Goal: Task Accomplishment & Management: Use online tool/utility

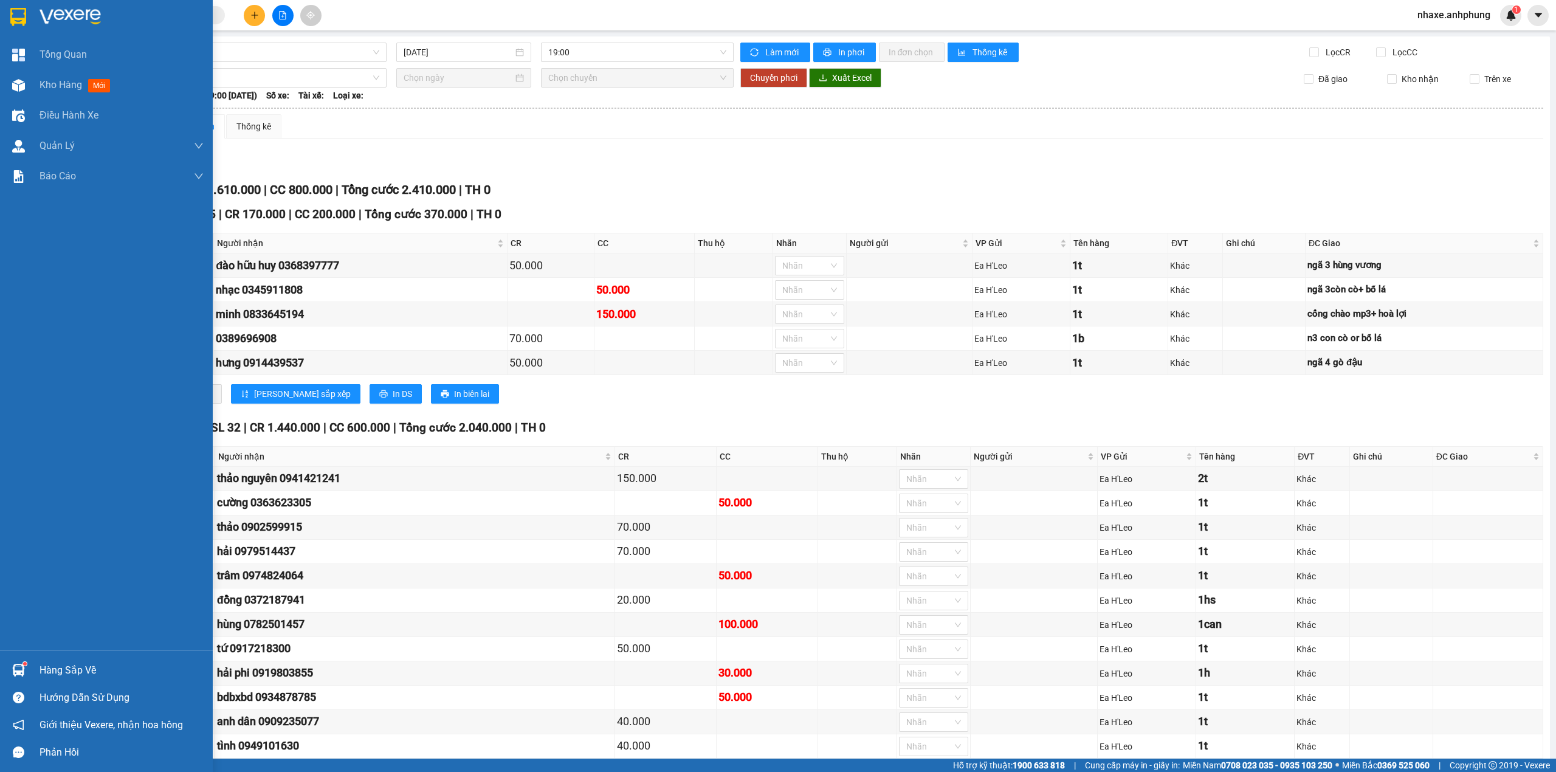
click at [54, 18] on img at bounding box center [70, 17] width 61 height 18
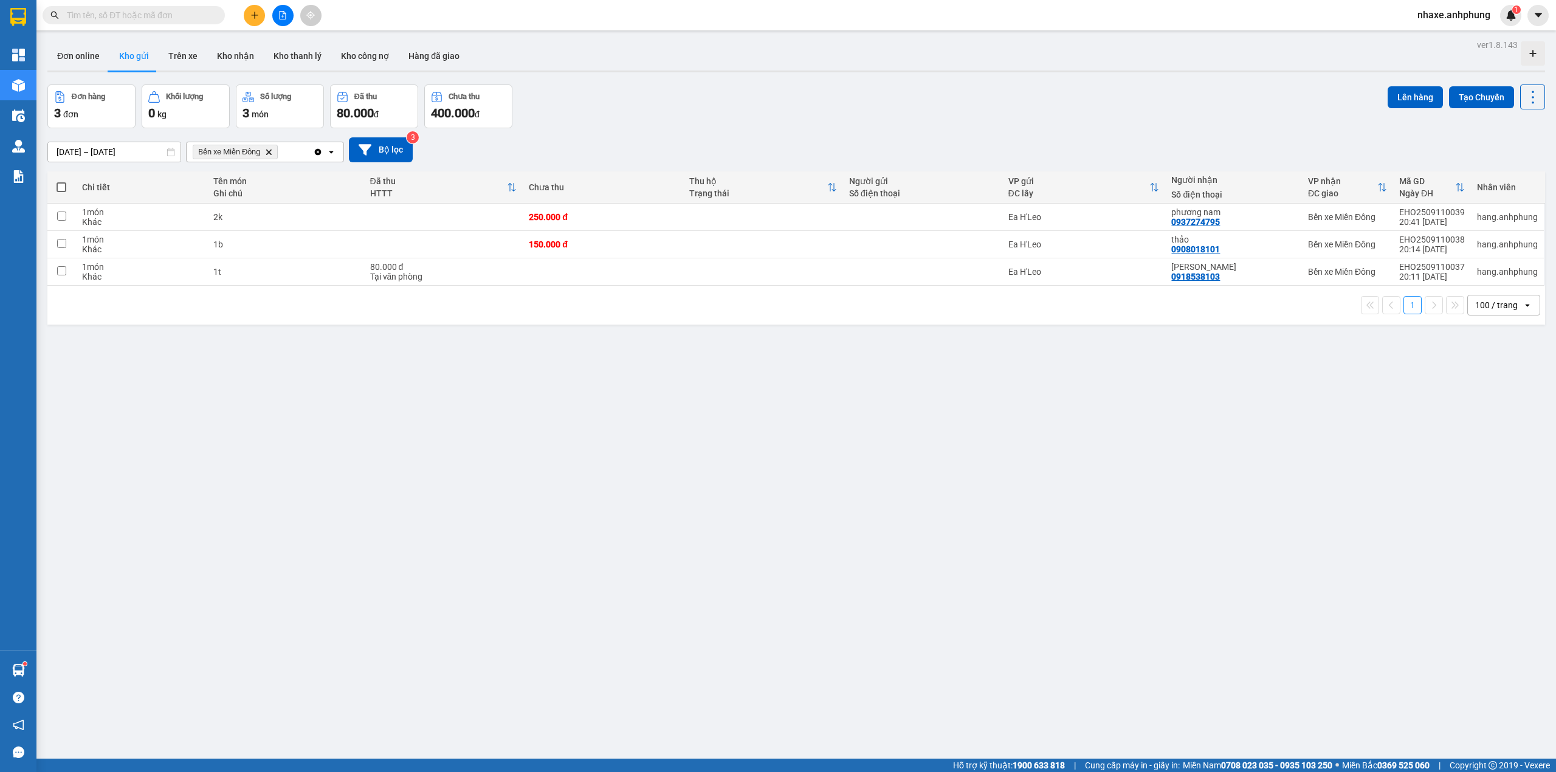
click at [57, 186] on span at bounding box center [62, 187] width 10 height 10
click at [61, 181] on input "checkbox" at bounding box center [61, 181] width 0 height 0
checkbox input "true"
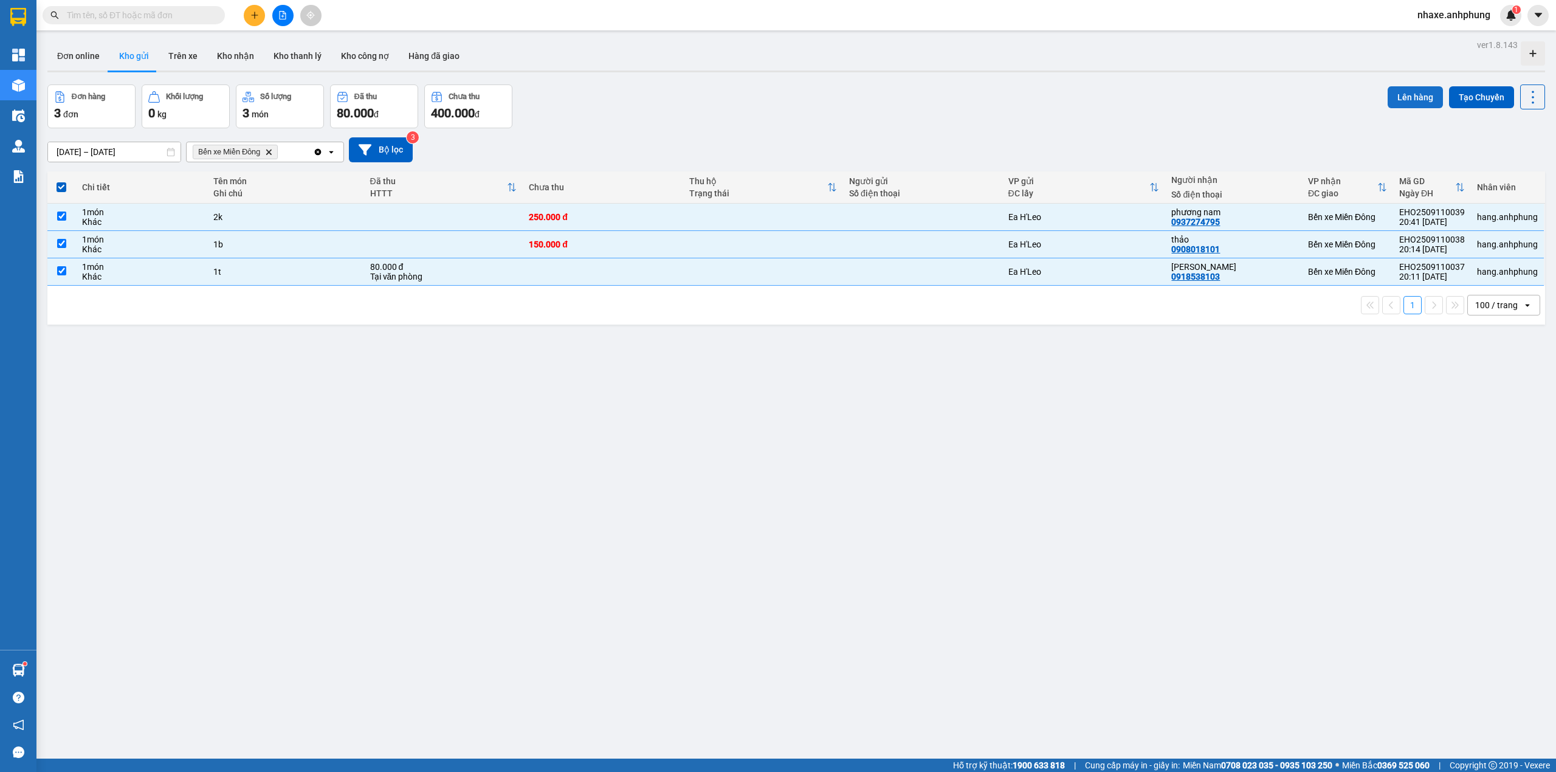
click at [1414, 95] on button "Lên hàng" at bounding box center [1415, 97] width 55 height 22
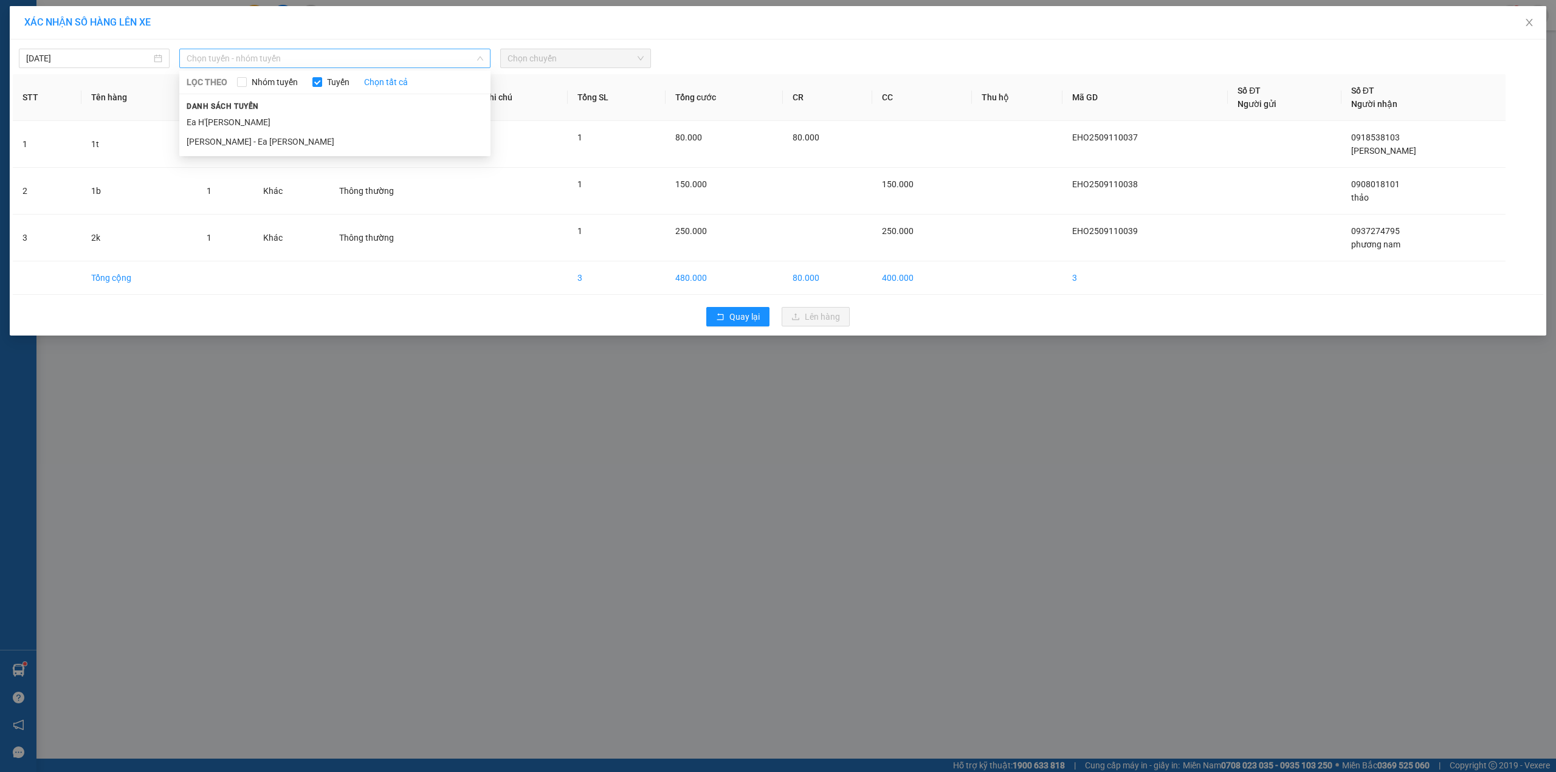
click at [295, 61] on span "Chọn tuyến - nhóm tuyến" at bounding box center [335, 58] width 297 height 18
click at [251, 127] on li "Ea H'[PERSON_NAME]" at bounding box center [334, 121] width 311 height 19
click at [531, 57] on span "Chọn chuyến" at bounding box center [576, 58] width 136 height 18
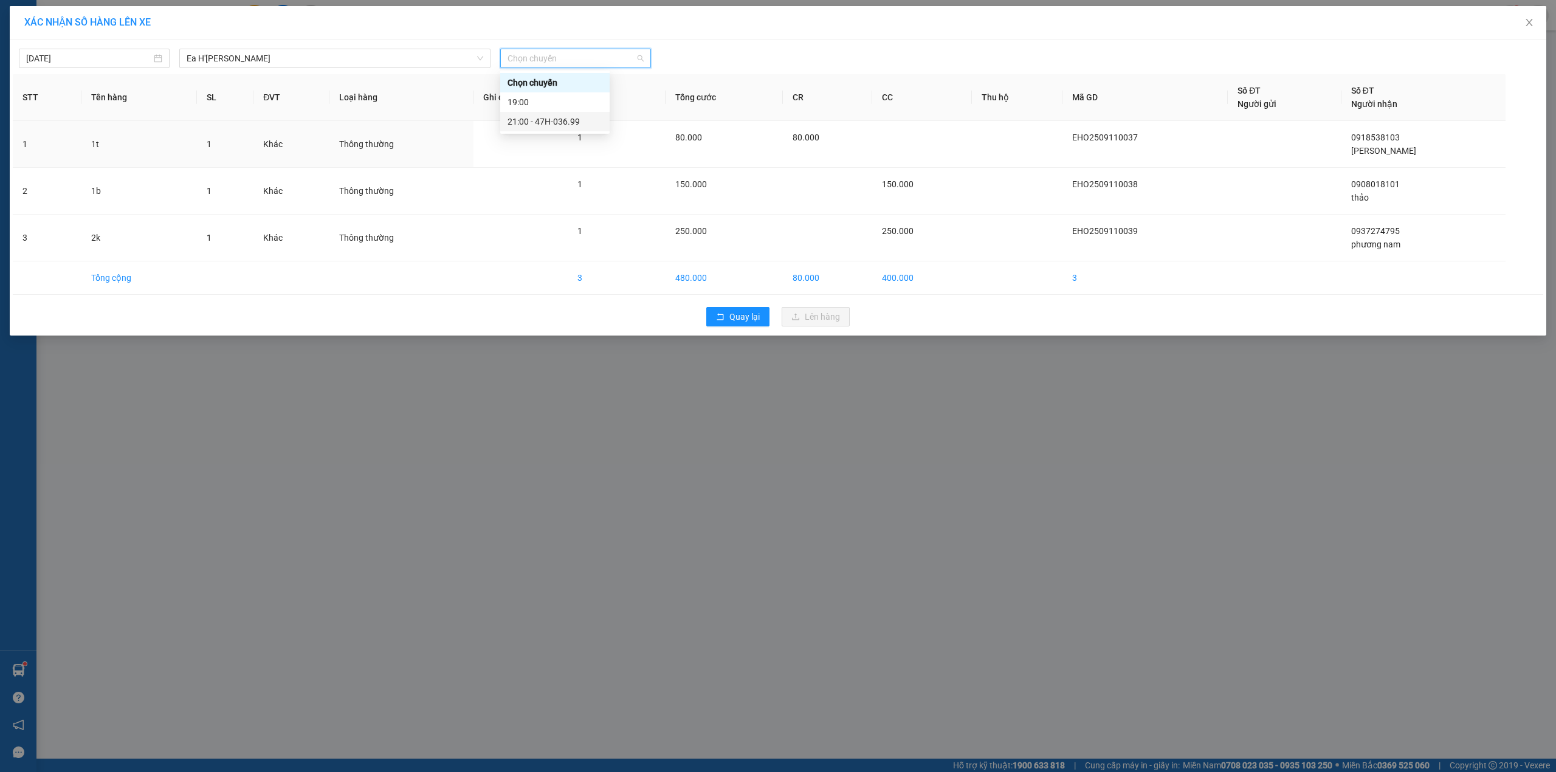
click at [562, 118] on div "21:00 - 47H-036.99" at bounding box center [555, 121] width 95 height 13
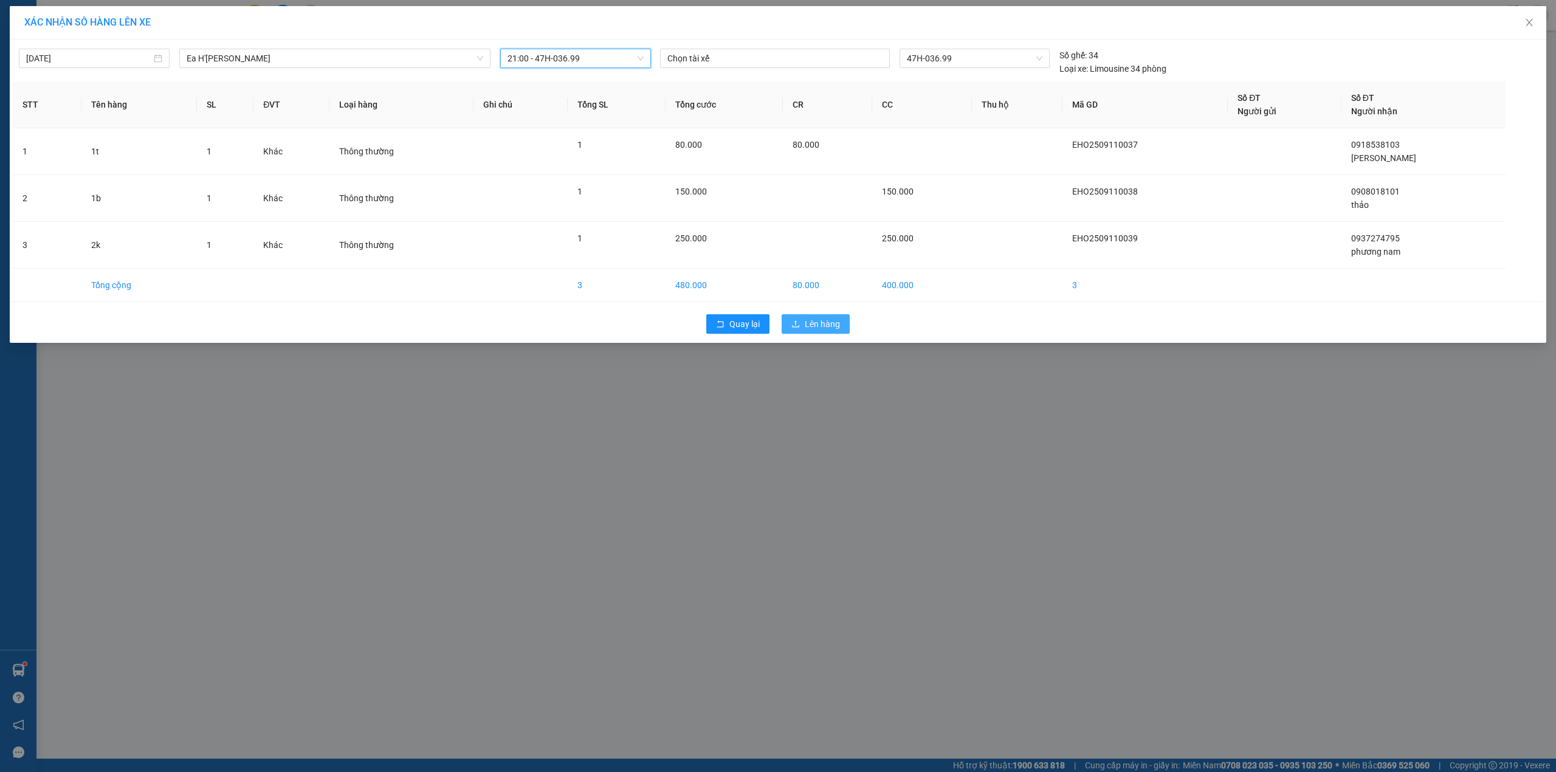
click at [803, 328] on button "Lên hàng" at bounding box center [816, 323] width 68 height 19
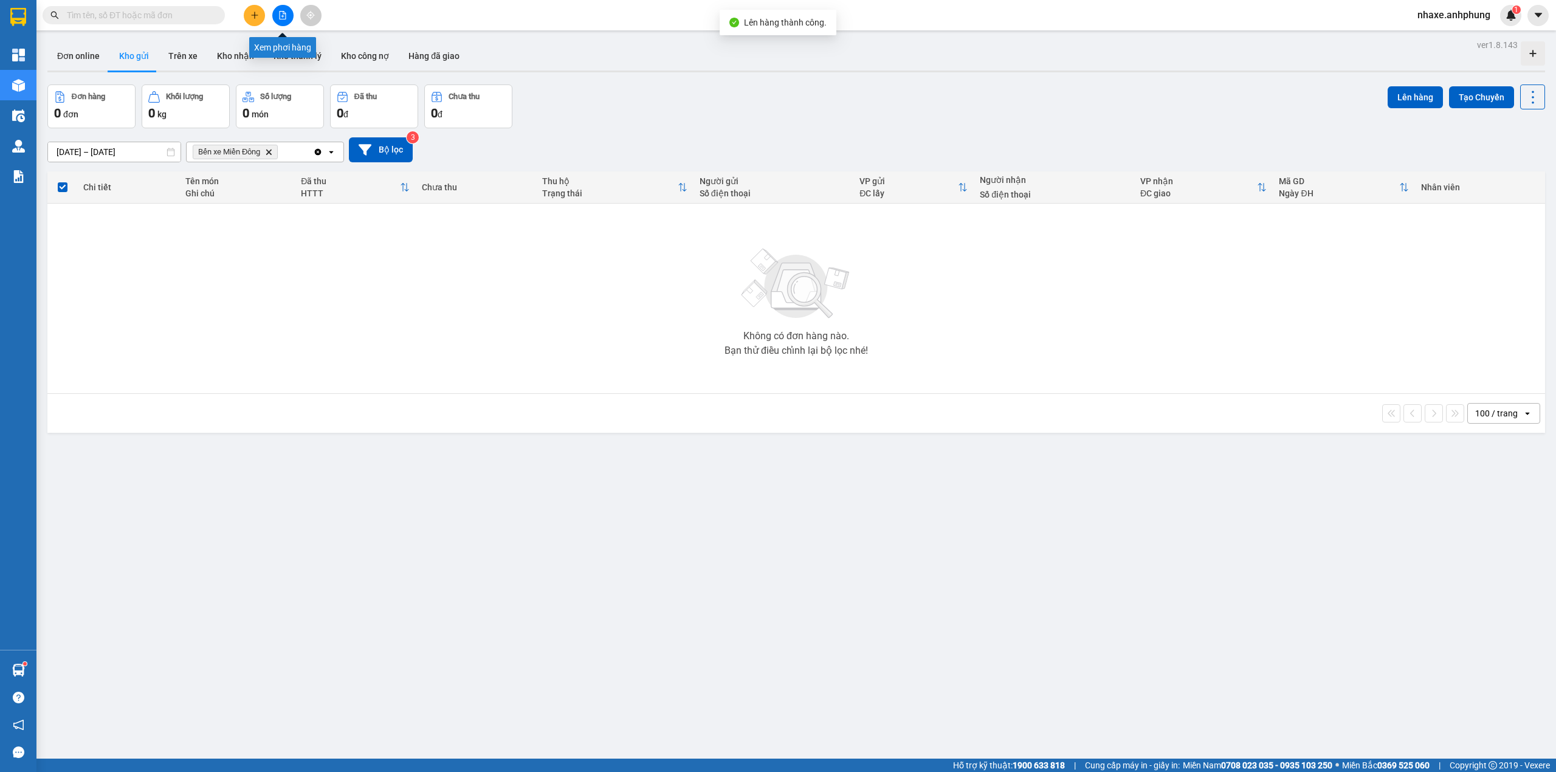
click at [283, 22] on button at bounding box center [282, 15] width 21 height 21
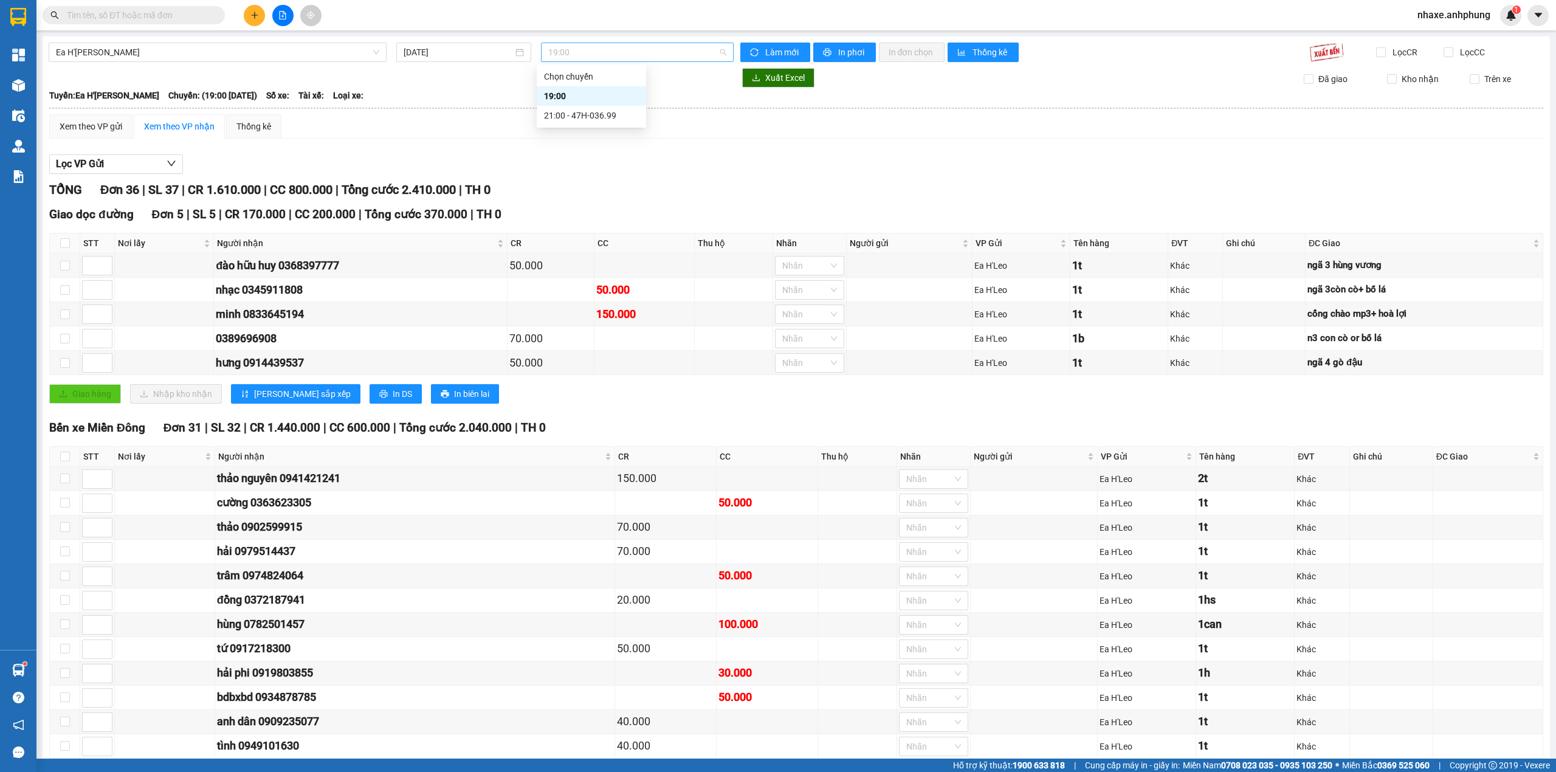
click at [559, 47] on span "19:00" at bounding box center [637, 52] width 179 height 18
click at [592, 112] on div "21:00 - 47H-036.99" at bounding box center [591, 115] width 95 height 13
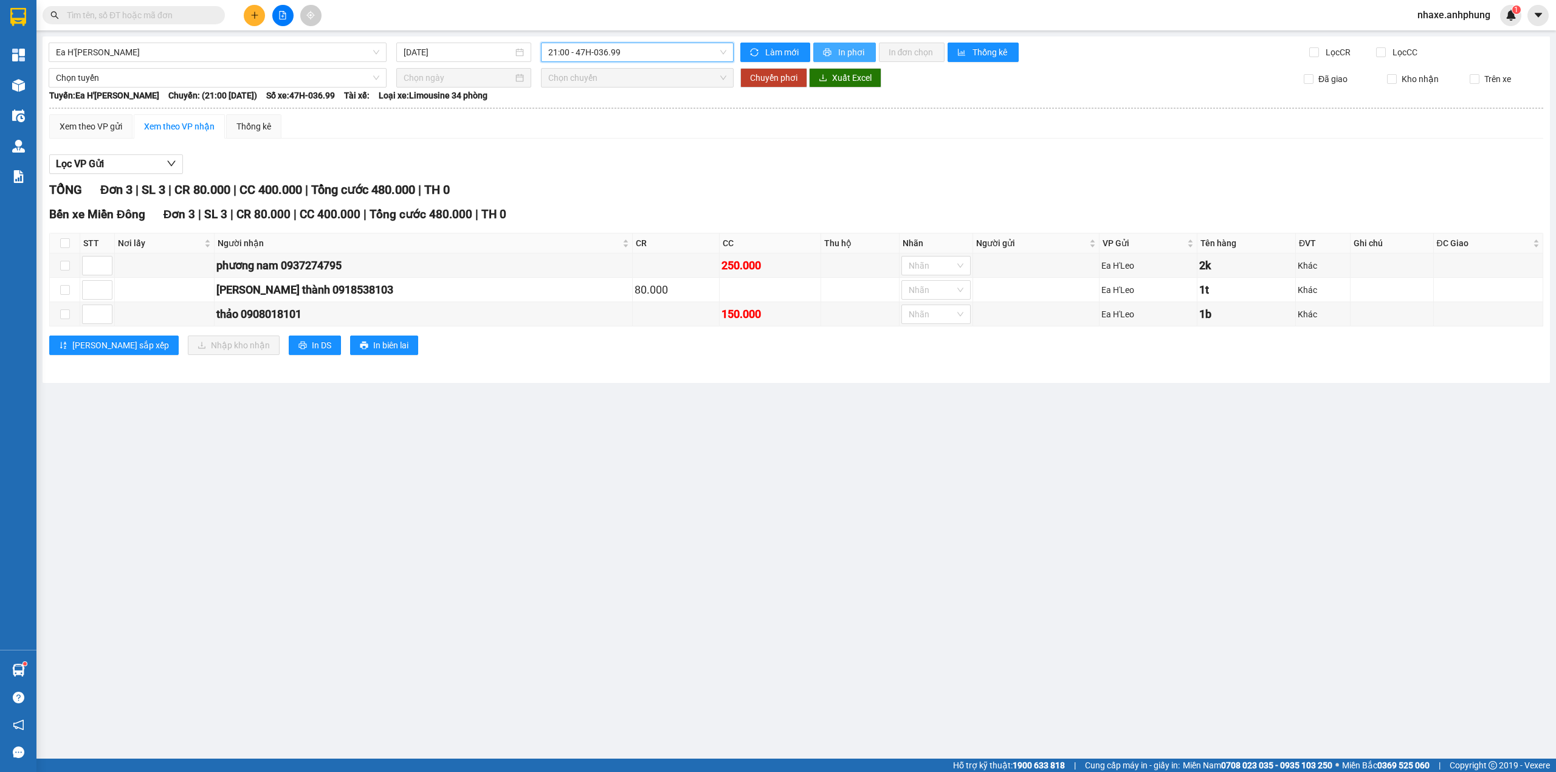
click at [860, 56] on span "In phơi" at bounding box center [852, 52] width 28 height 13
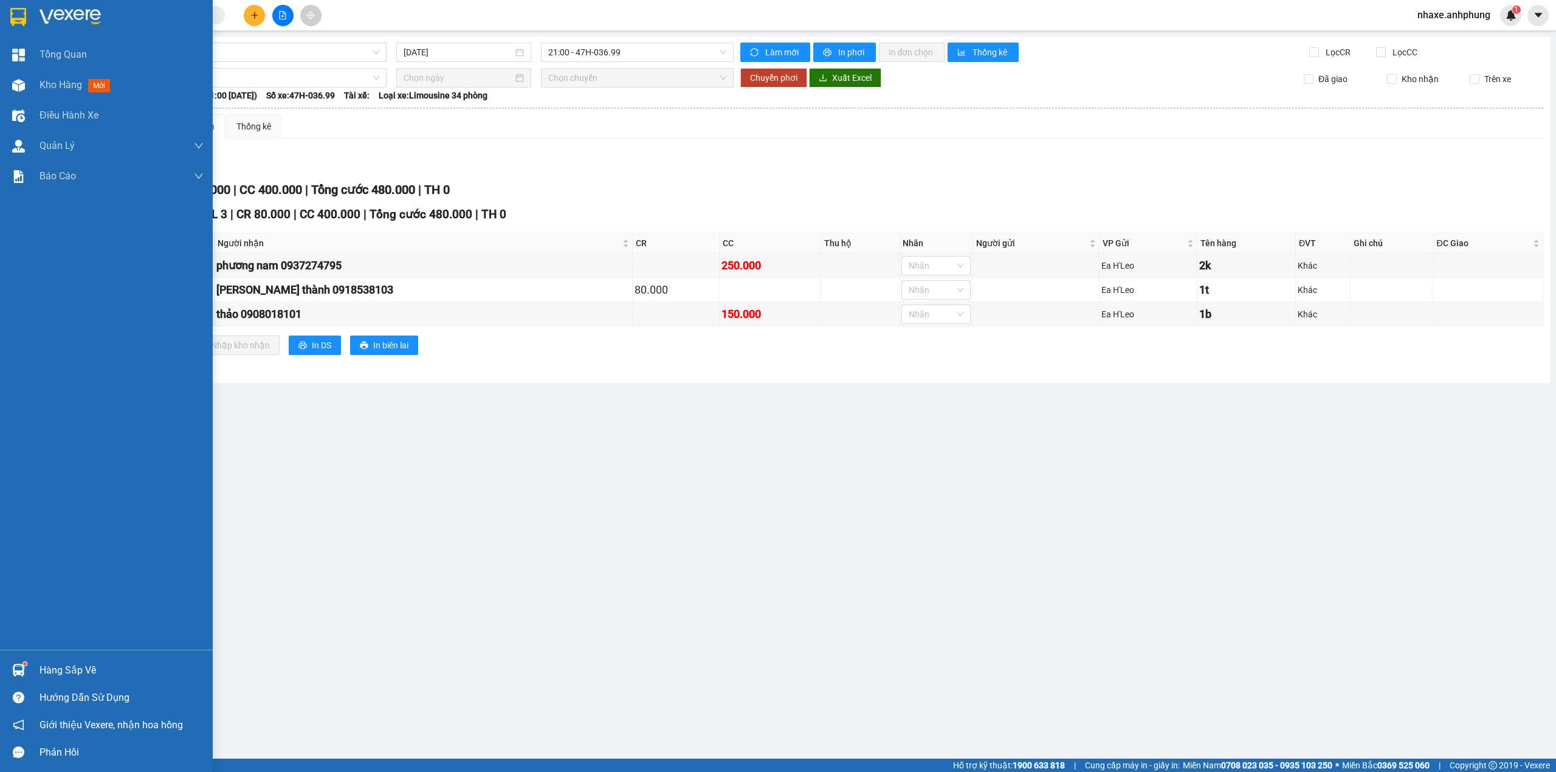
click at [57, 13] on img at bounding box center [70, 17] width 61 height 18
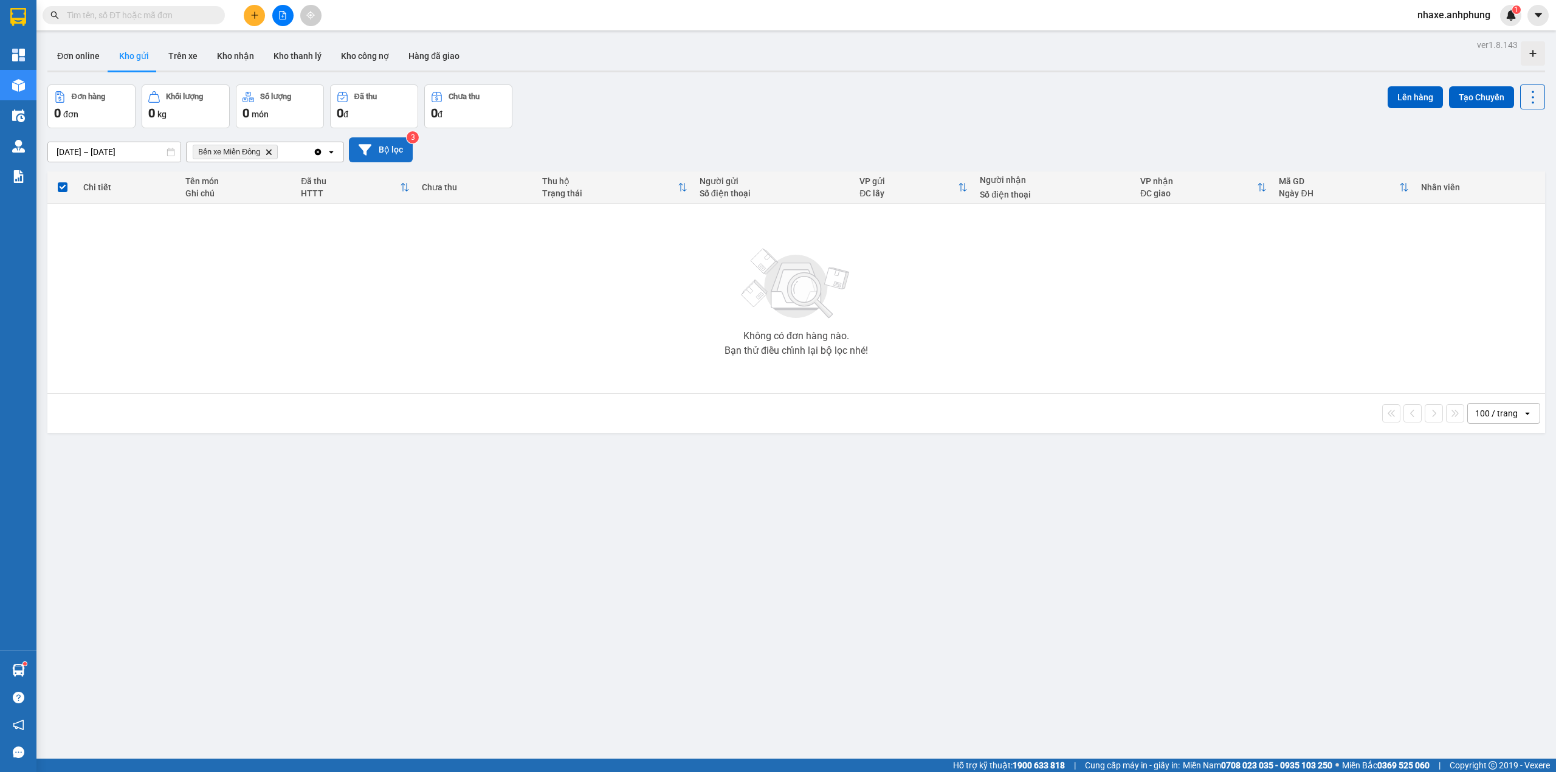
click at [383, 144] on button "Bộ lọc" at bounding box center [381, 149] width 64 height 25
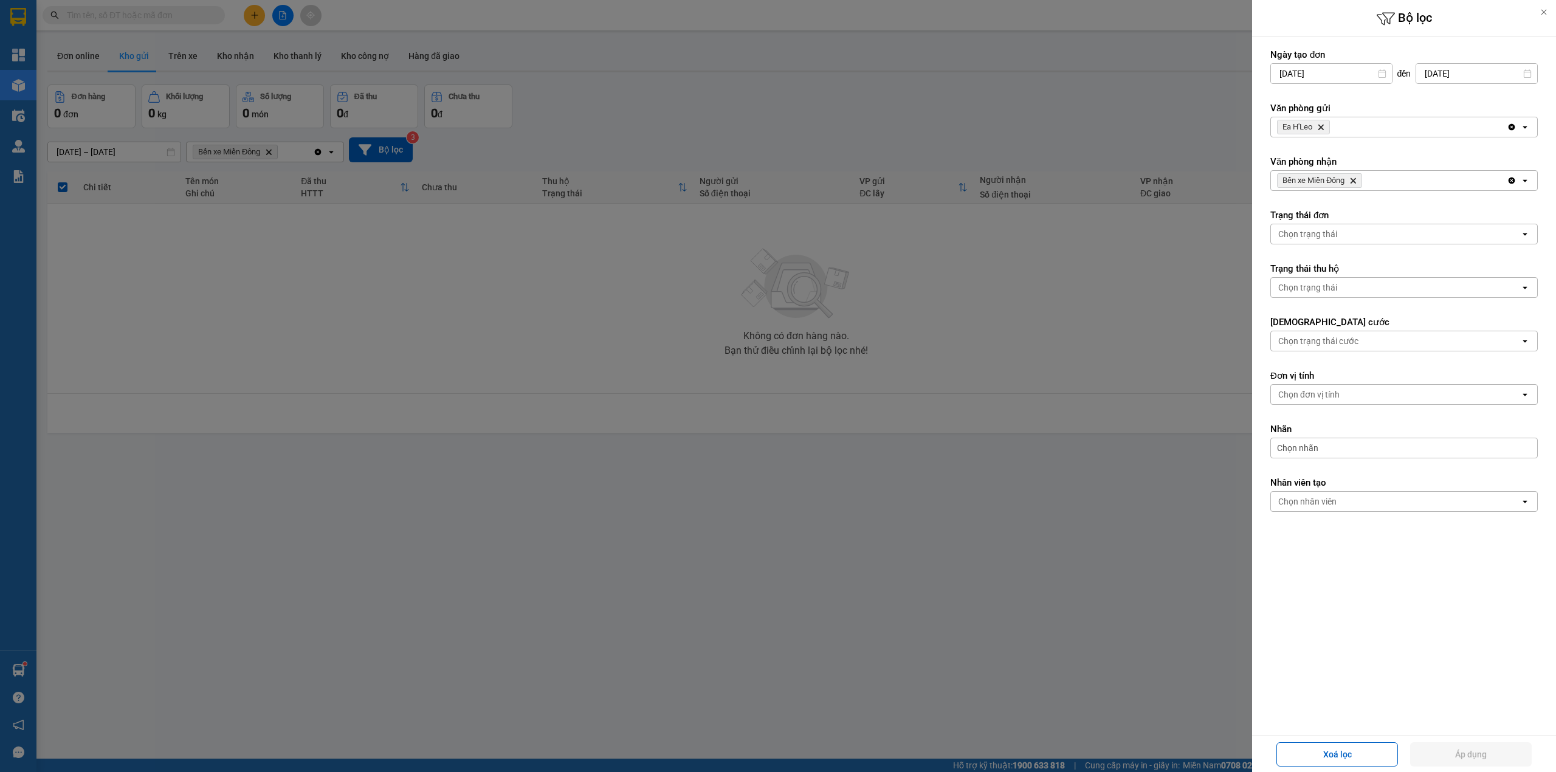
click at [1323, 126] on icon "Delete" at bounding box center [1321, 126] width 7 height 7
click at [1323, 126] on div "Chọn văn phòng" at bounding box center [1310, 127] width 62 height 12
click at [1311, 175] on span "Ea H'Leo" at bounding box center [1298, 176] width 36 height 12
click at [1324, 127] on icon "Delete" at bounding box center [1321, 126] width 7 height 7
click at [1324, 128] on div "Chọn văn phòng" at bounding box center [1310, 127] width 62 height 12
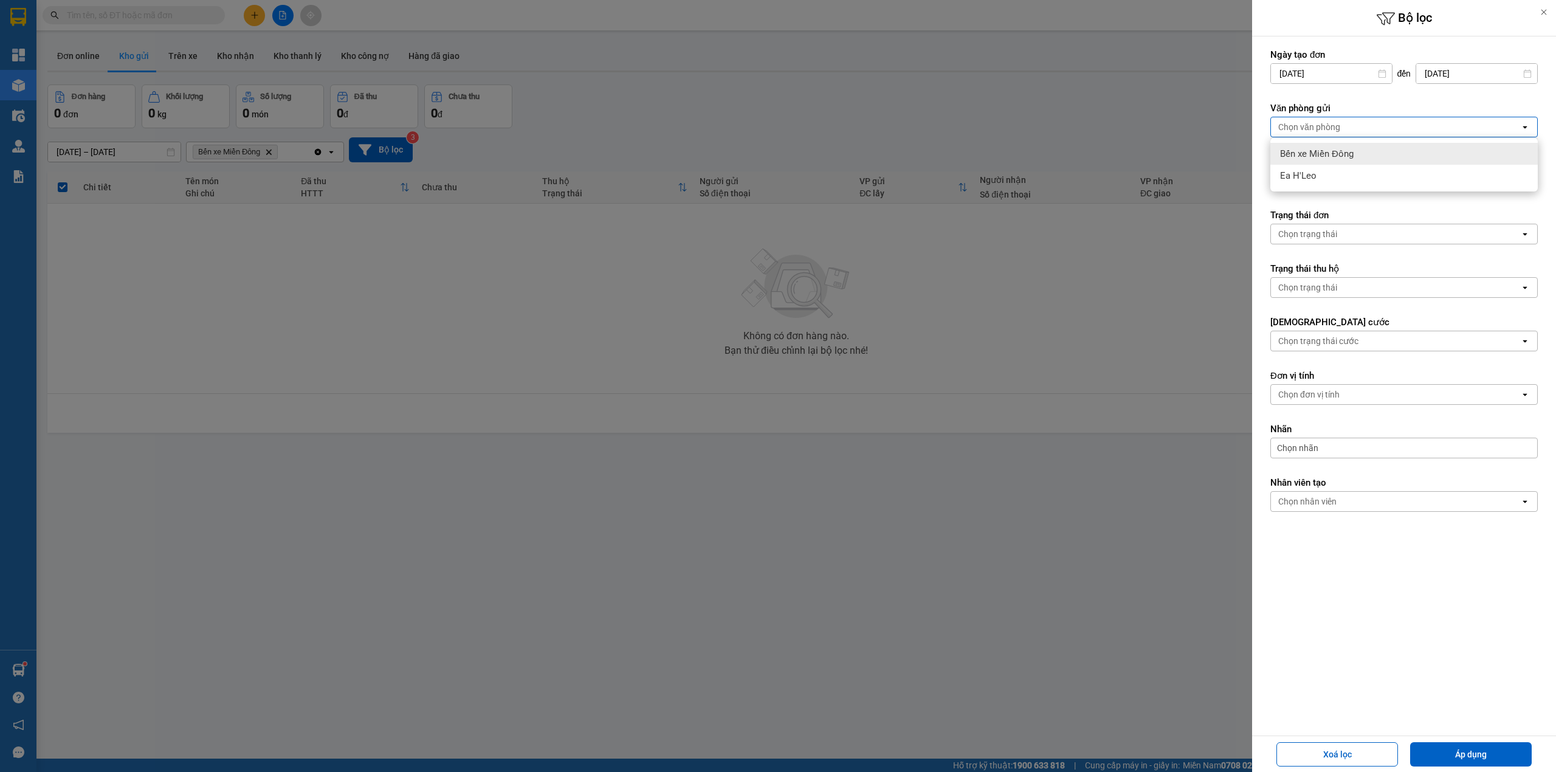
click at [1321, 151] on span "Bến xe Miền Đông" at bounding box center [1317, 154] width 74 height 12
click at [1356, 184] on icon "Delete" at bounding box center [1353, 180] width 7 height 7
click at [1356, 185] on div "Chọn văn phòng" at bounding box center [1395, 180] width 249 height 19
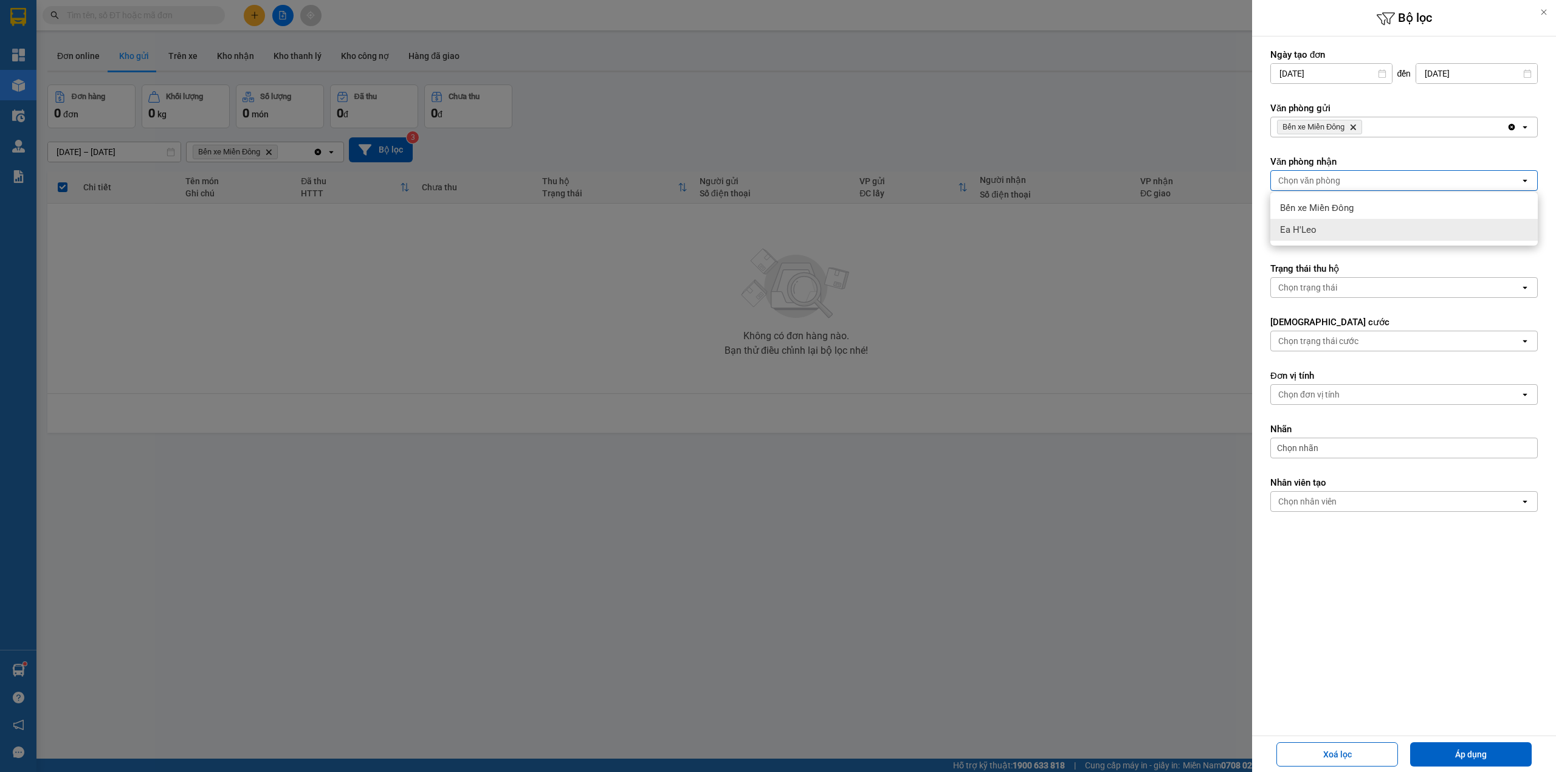
click at [1333, 230] on div "Ea H'Leo" at bounding box center [1405, 230] width 268 height 22
click at [1467, 747] on button "Áp dụng" at bounding box center [1472, 754] width 122 height 24
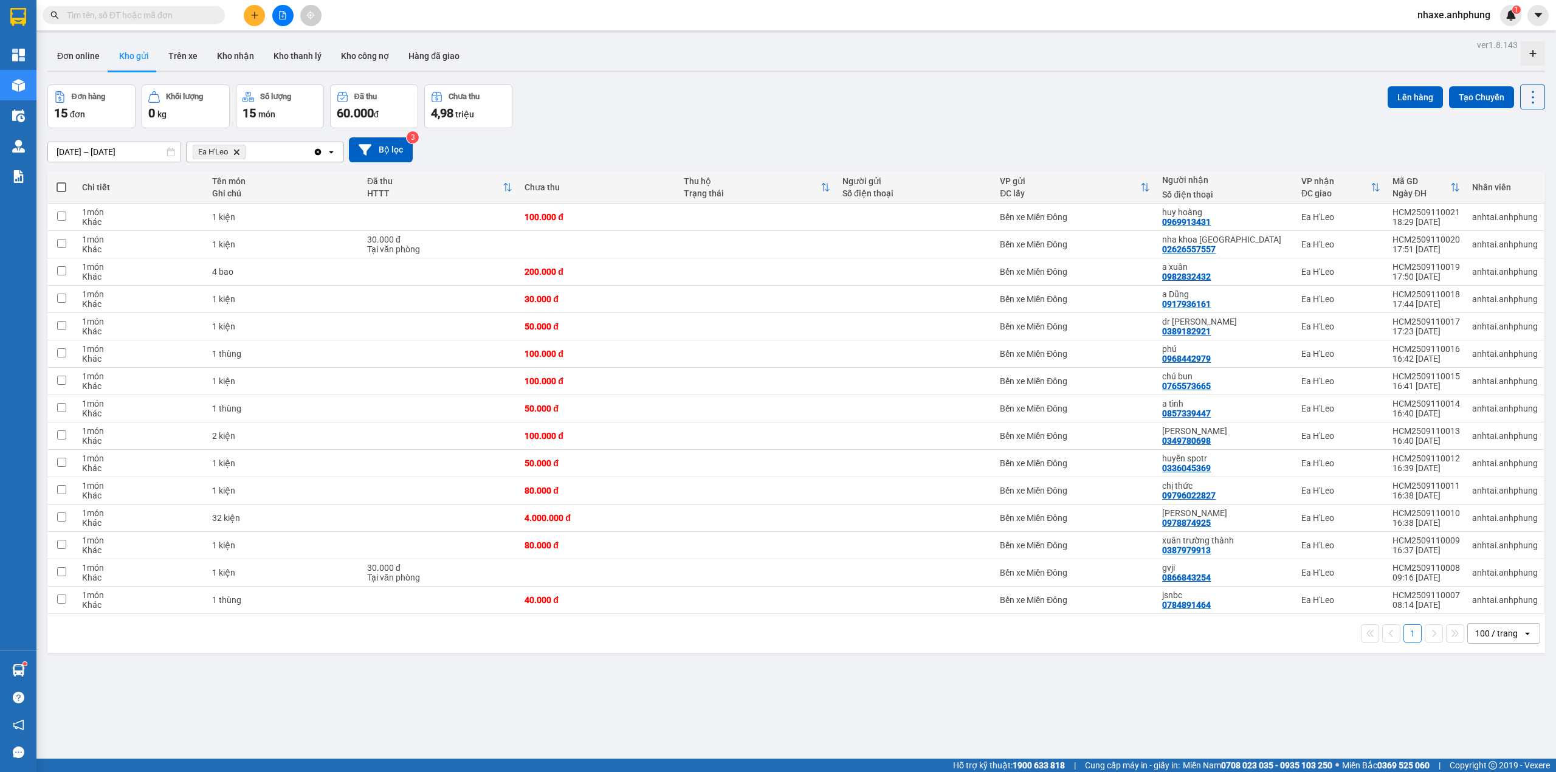
click at [59, 190] on span at bounding box center [62, 187] width 10 height 10
click at [61, 181] on input "checkbox" at bounding box center [61, 181] width 0 height 0
checkbox input "true"
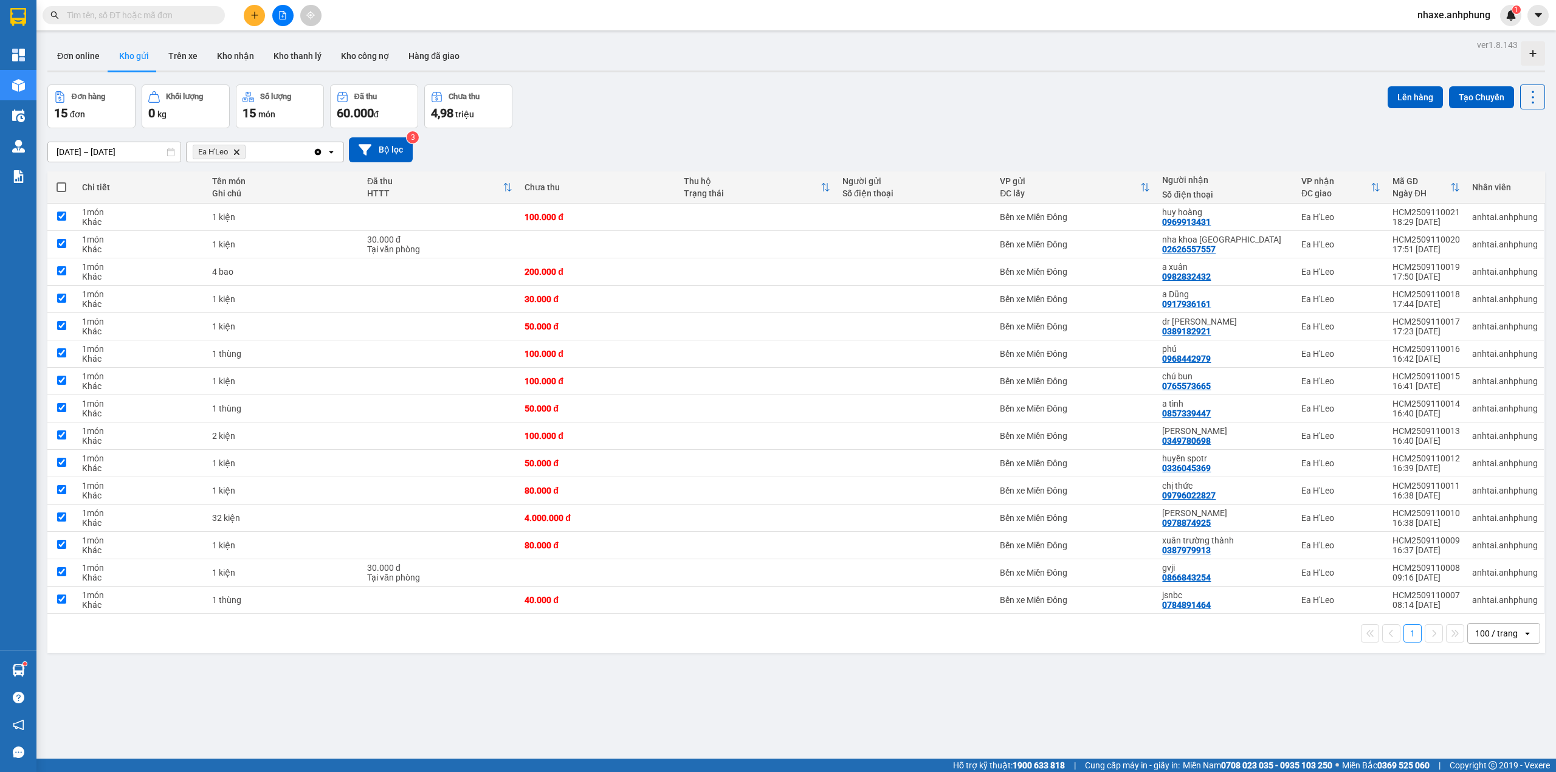
checkbox input "true"
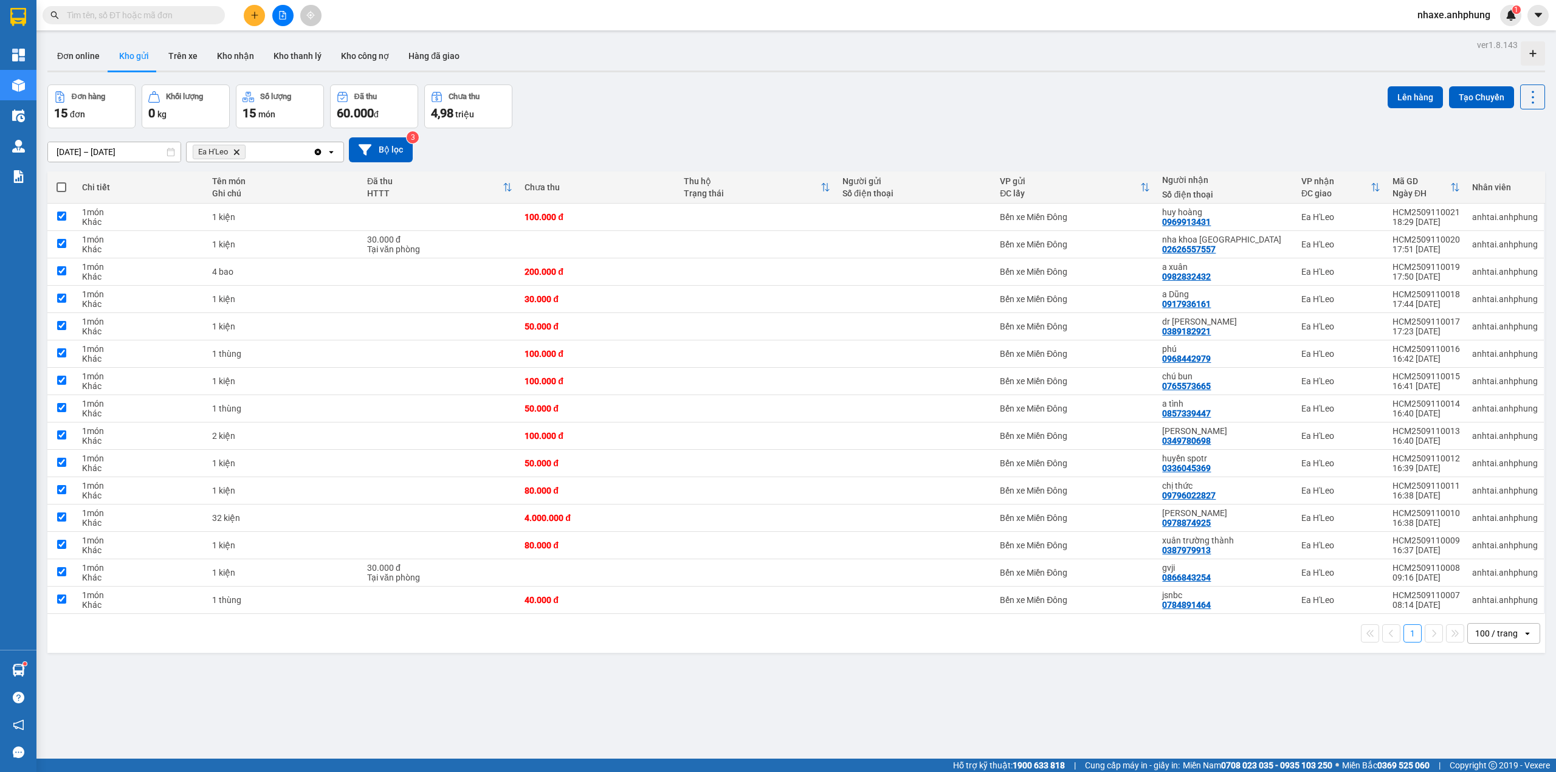
checkbox input "true"
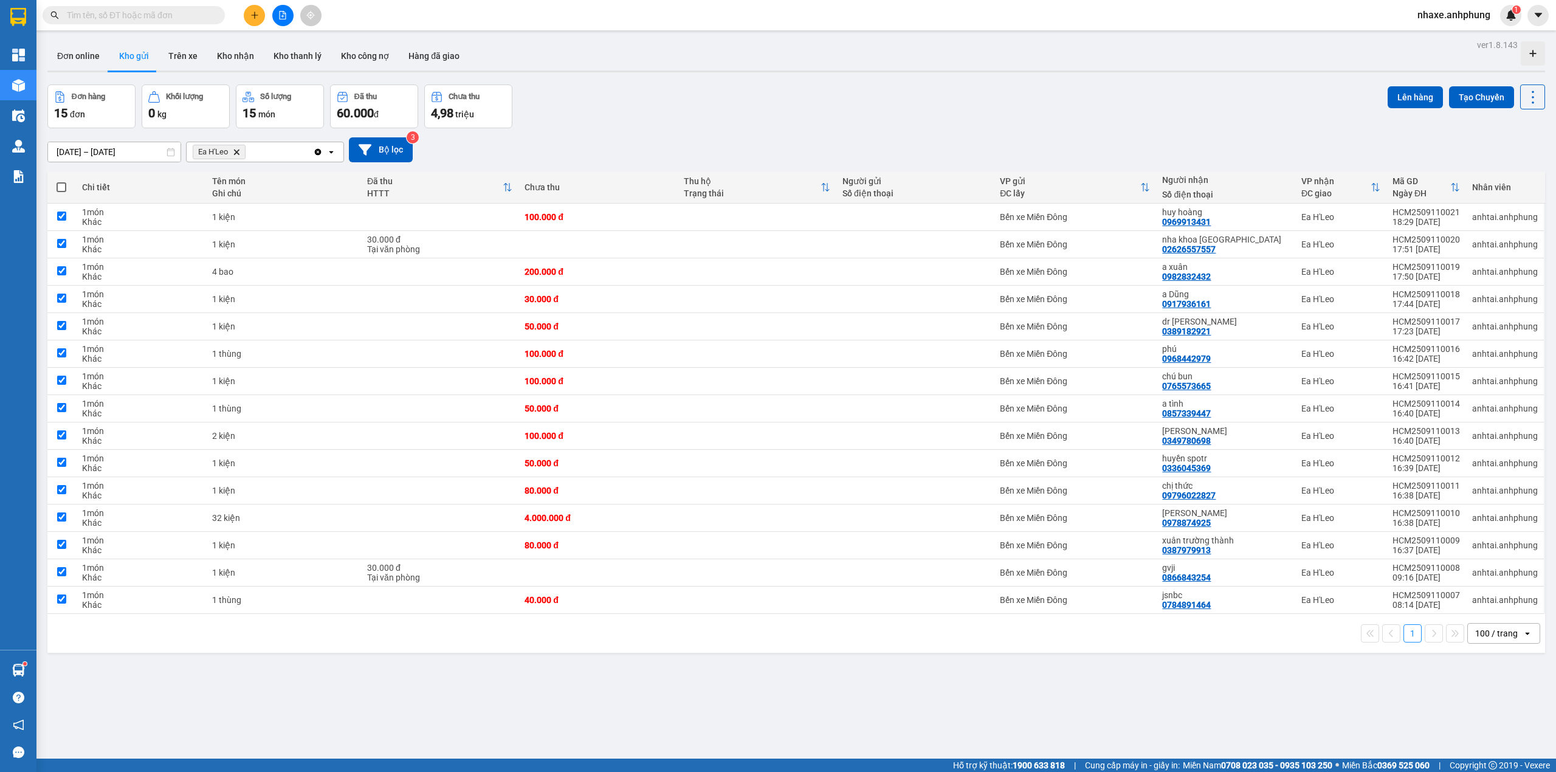
checkbox input "true"
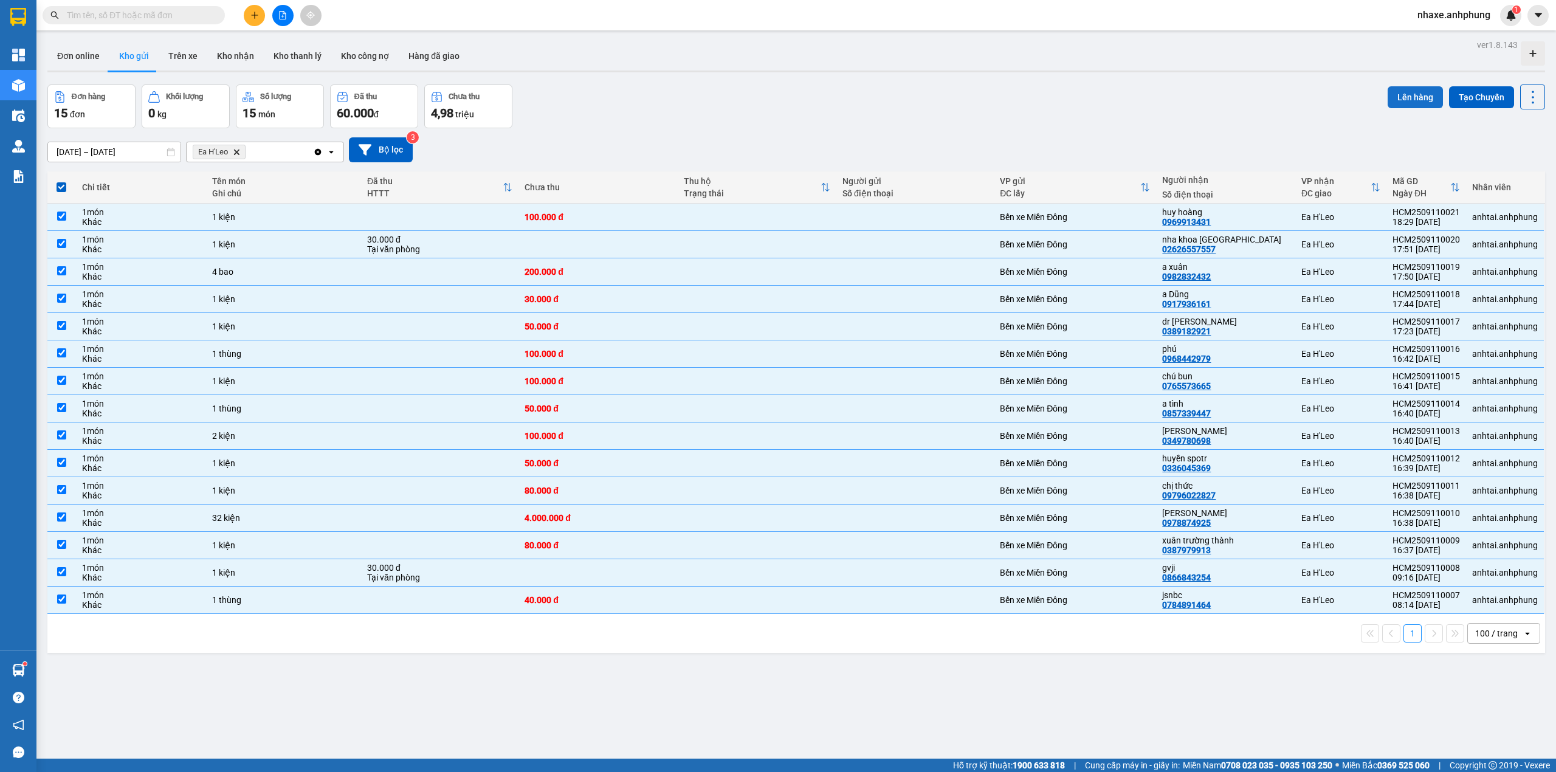
click at [1397, 95] on button "Lên hàng" at bounding box center [1415, 97] width 55 height 22
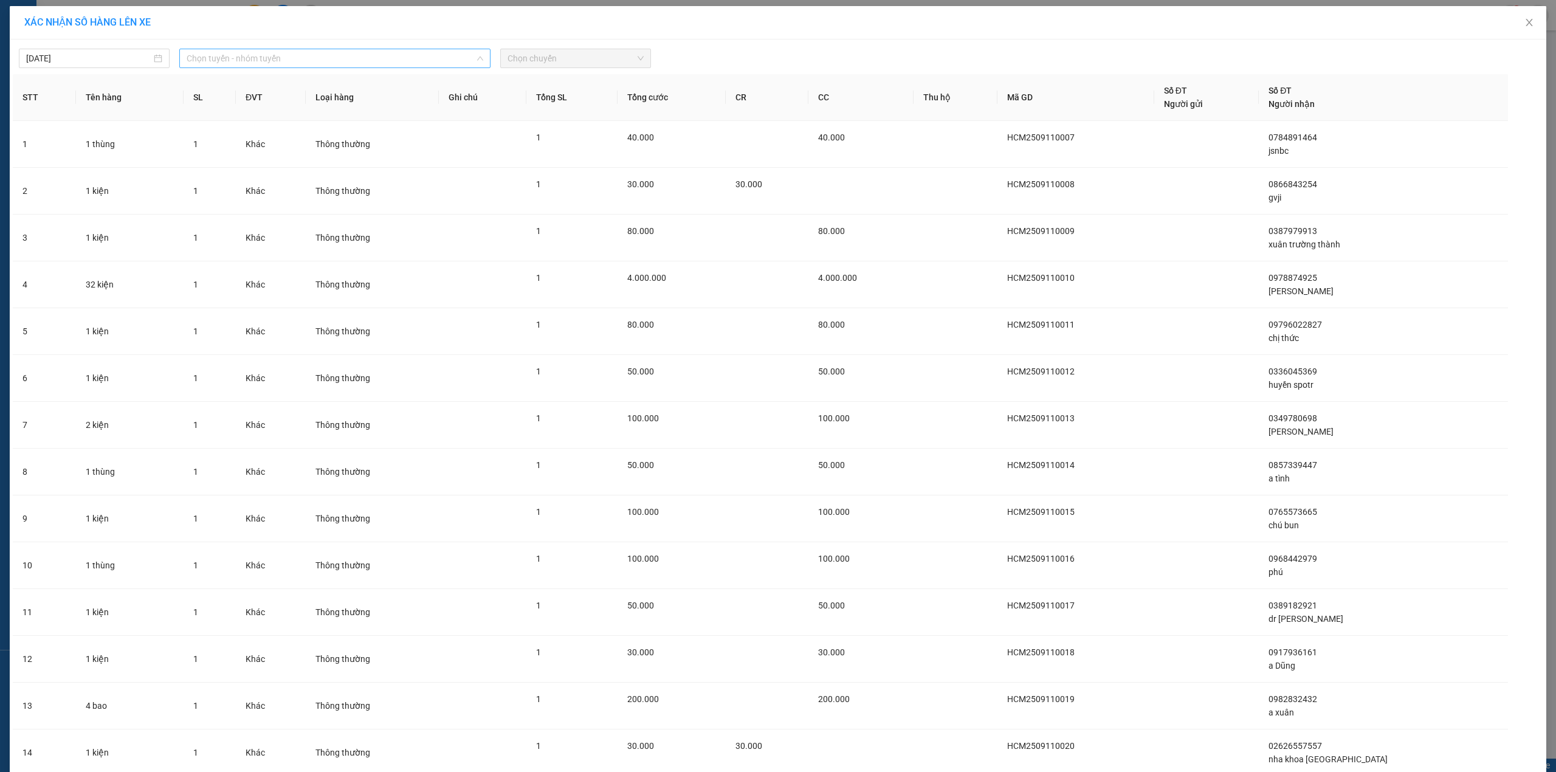
click at [297, 57] on span "Chọn tuyến - nhóm tuyến" at bounding box center [335, 58] width 297 height 18
click at [260, 139] on li "[PERSON_NAME] - Ea [PERSON_NAME]" at bounding box center [333, 141] width 309 height 19
click at [596, 64] on span "Chọn chuyến" at bounding box center [576, 58] width 136 height 18
click at [572, 122] on div "21:00 - 47H-036.79" at bounding box center [550, 121] width 95 height 13
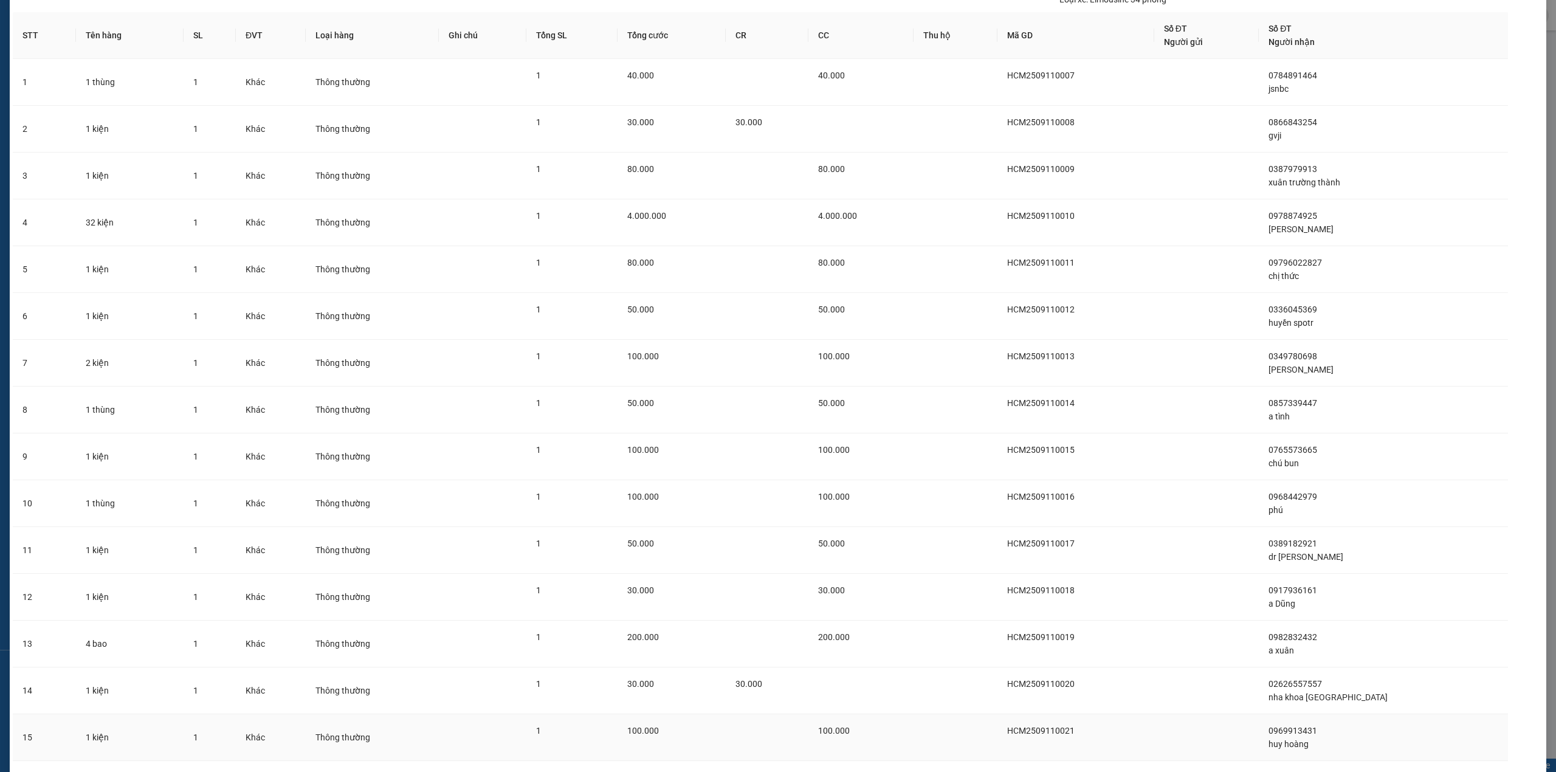
scroll to position [151, 0]
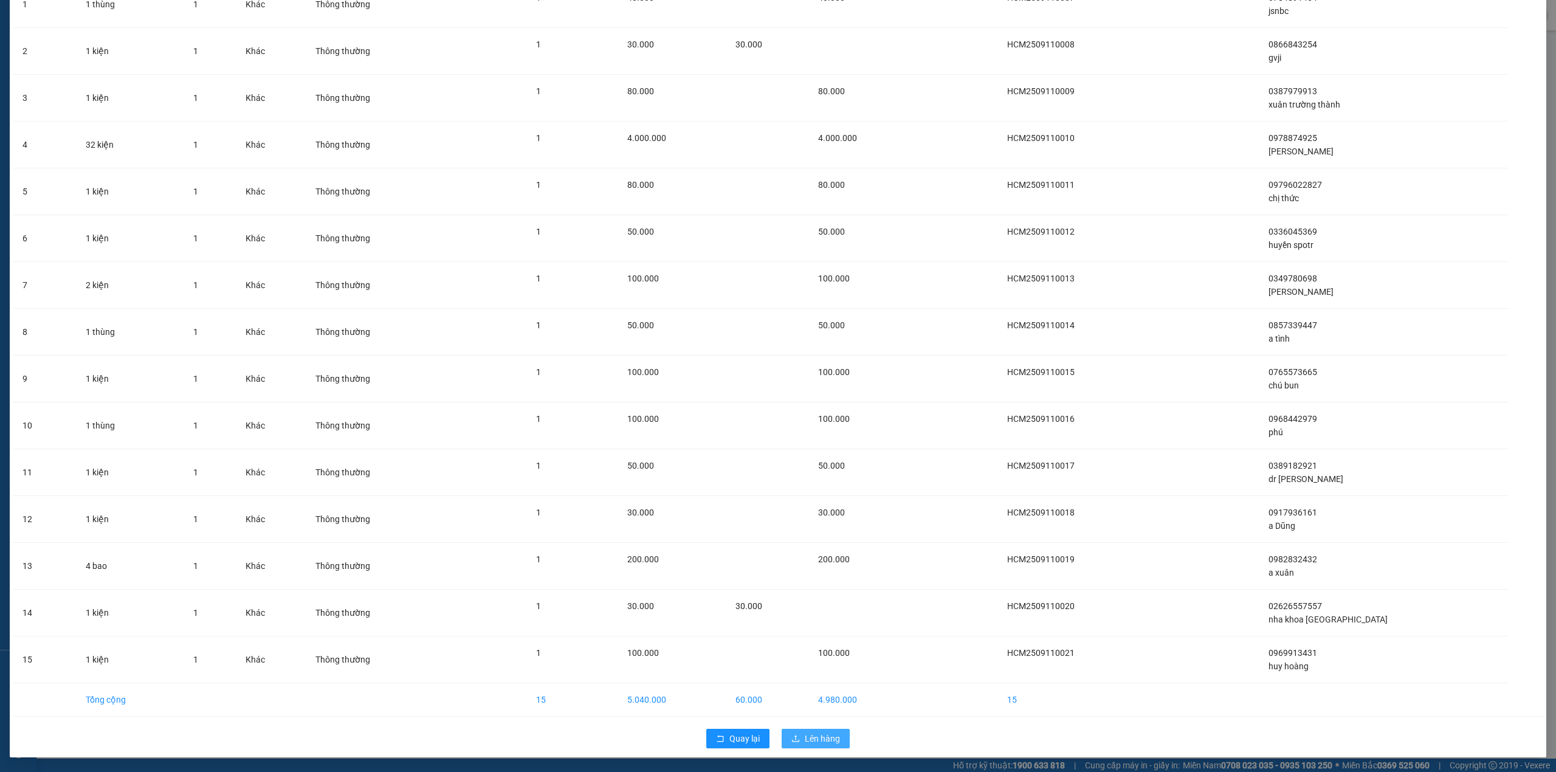
click at [810, 735] on span "Lên hàng" at bounding box center [822, 738] width 35 height 13
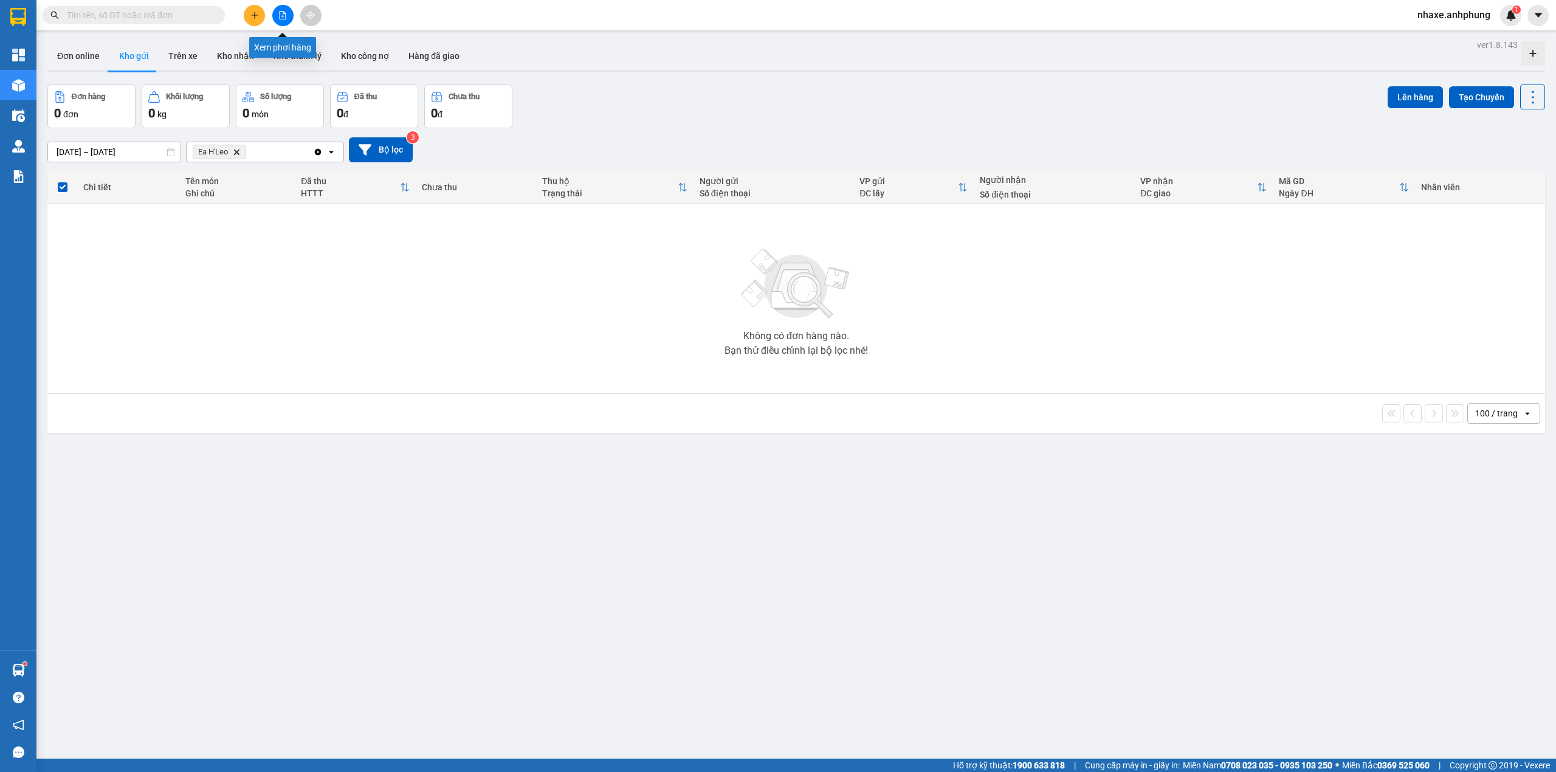
click at [281, 16] on icon "file-add" at bounding box center [282, 15] width 9 height 9
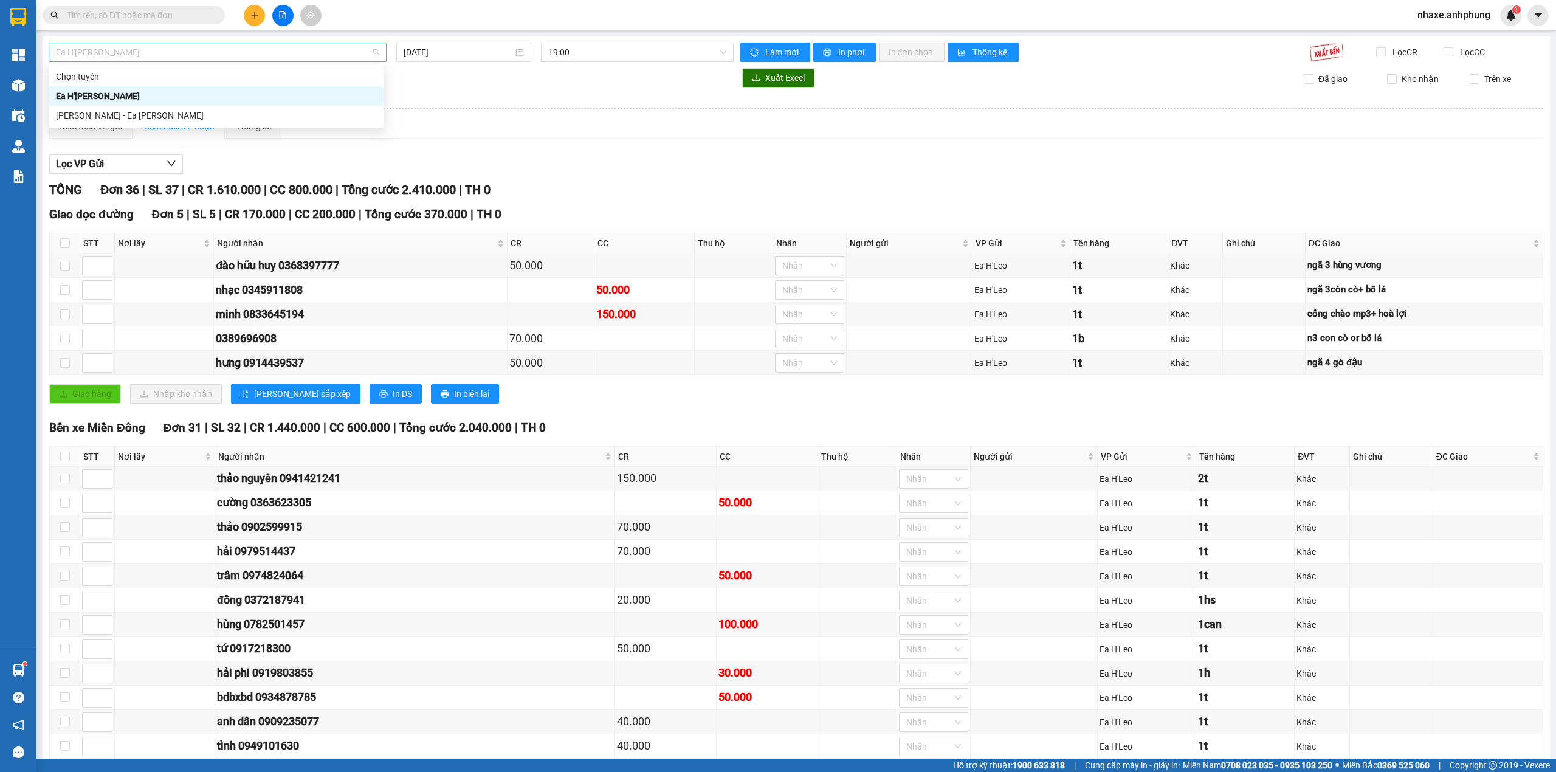
click at [240, 61] on div "Ea H'[PERSON_NAME]" at bounding box center [218, 52] width 338 height 19
click at [161, 113] on div "[PERSON_NAME] - Ea [PERSON_NAME]" at bounding box center [216, 115] width 320 height 13
type input "[DATE]"
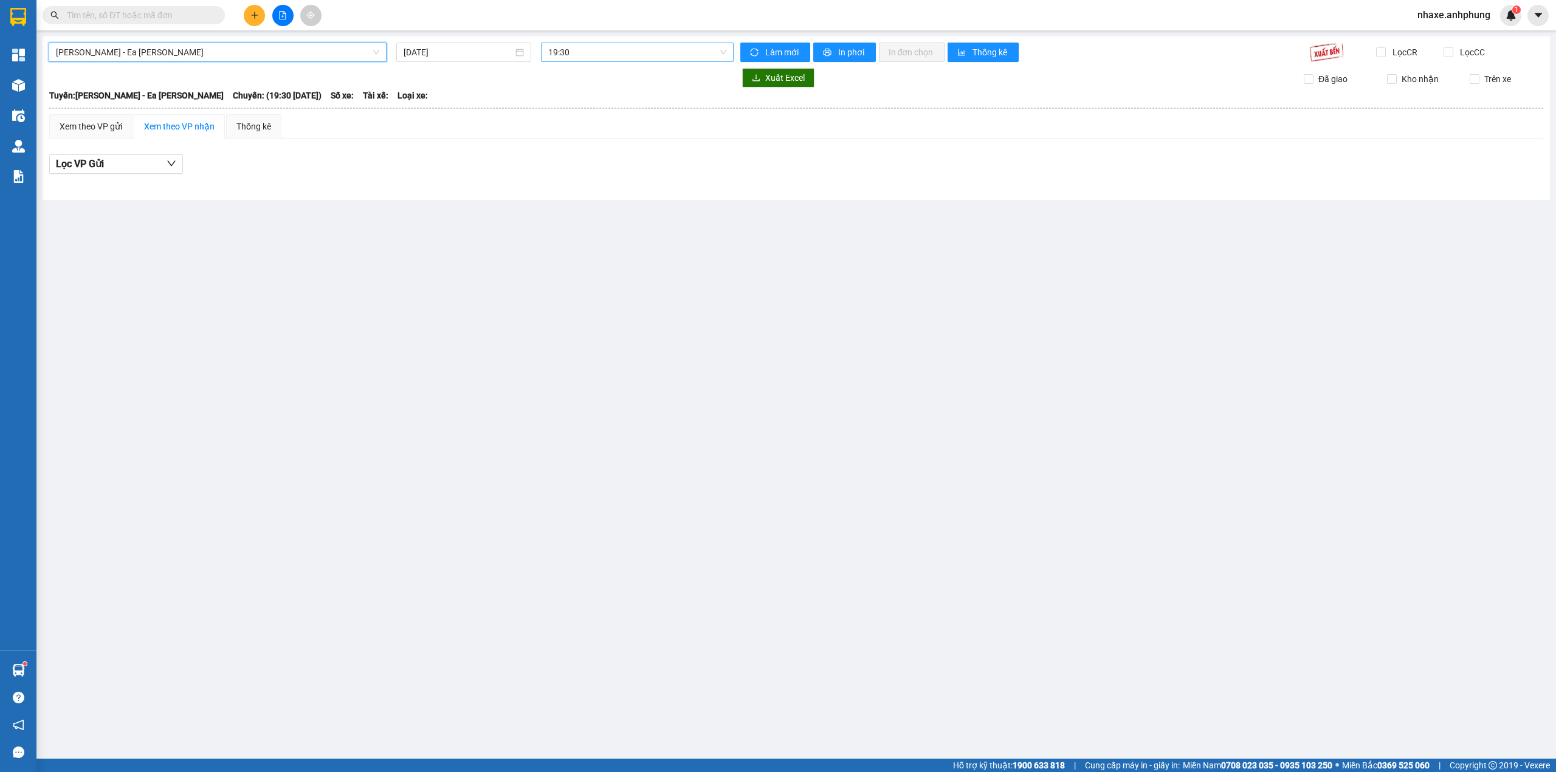
click at [599, 56] on span "19:30" at bounding box center [637, 52] width 179 height 18
click at [594, 112] on div "21:00 - 47H-036.79" at bounding box center [595, 115] width 95 height 13
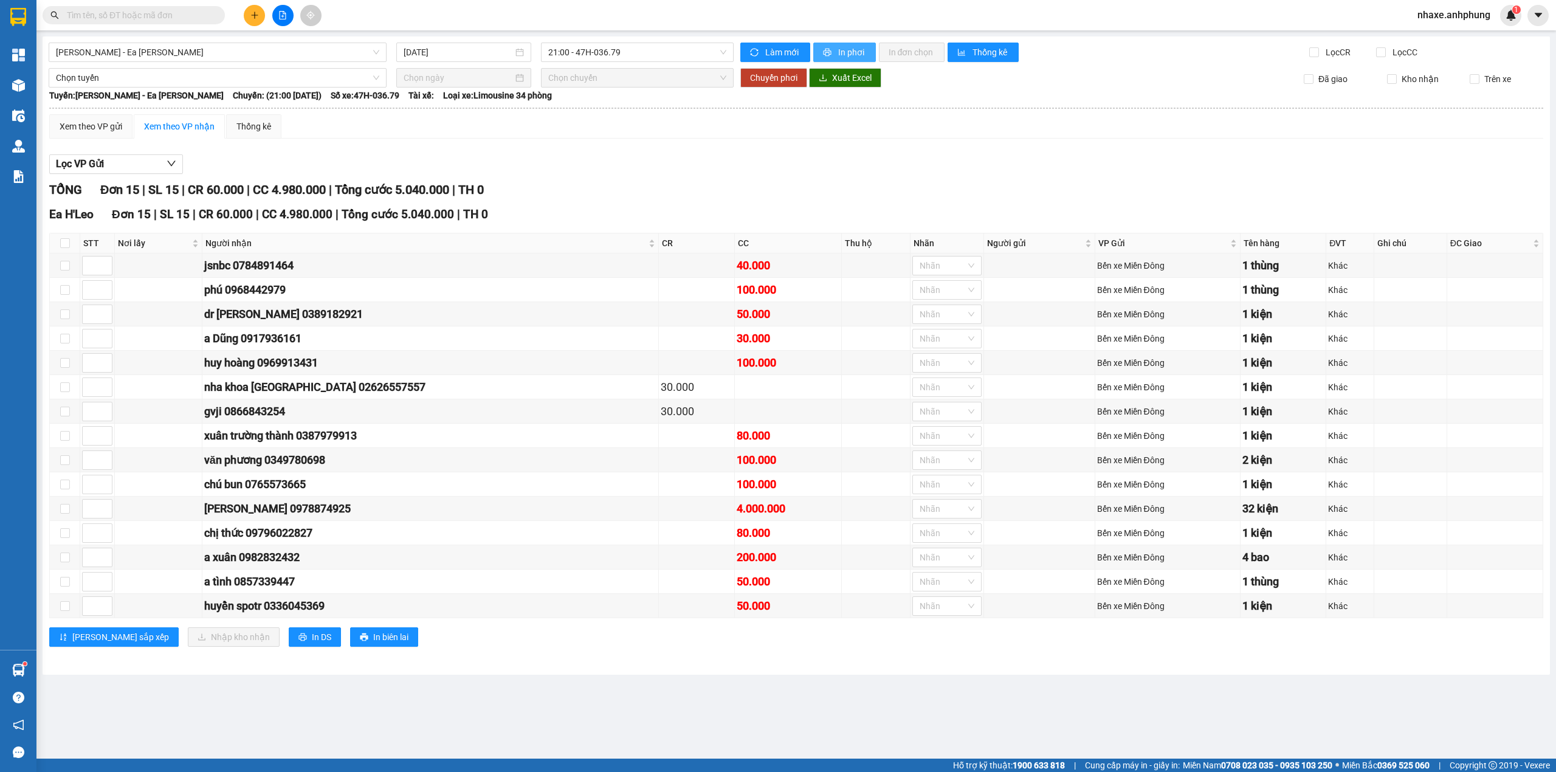
click at [840, 47] on span "In phơi" at bounding box center [852, 52] width 28 height 13
click at [244, 60] on span "[PERSON_NAME] - Ea [PERSON_NAME]" at bounding box center [217, 52] width 323 height 18
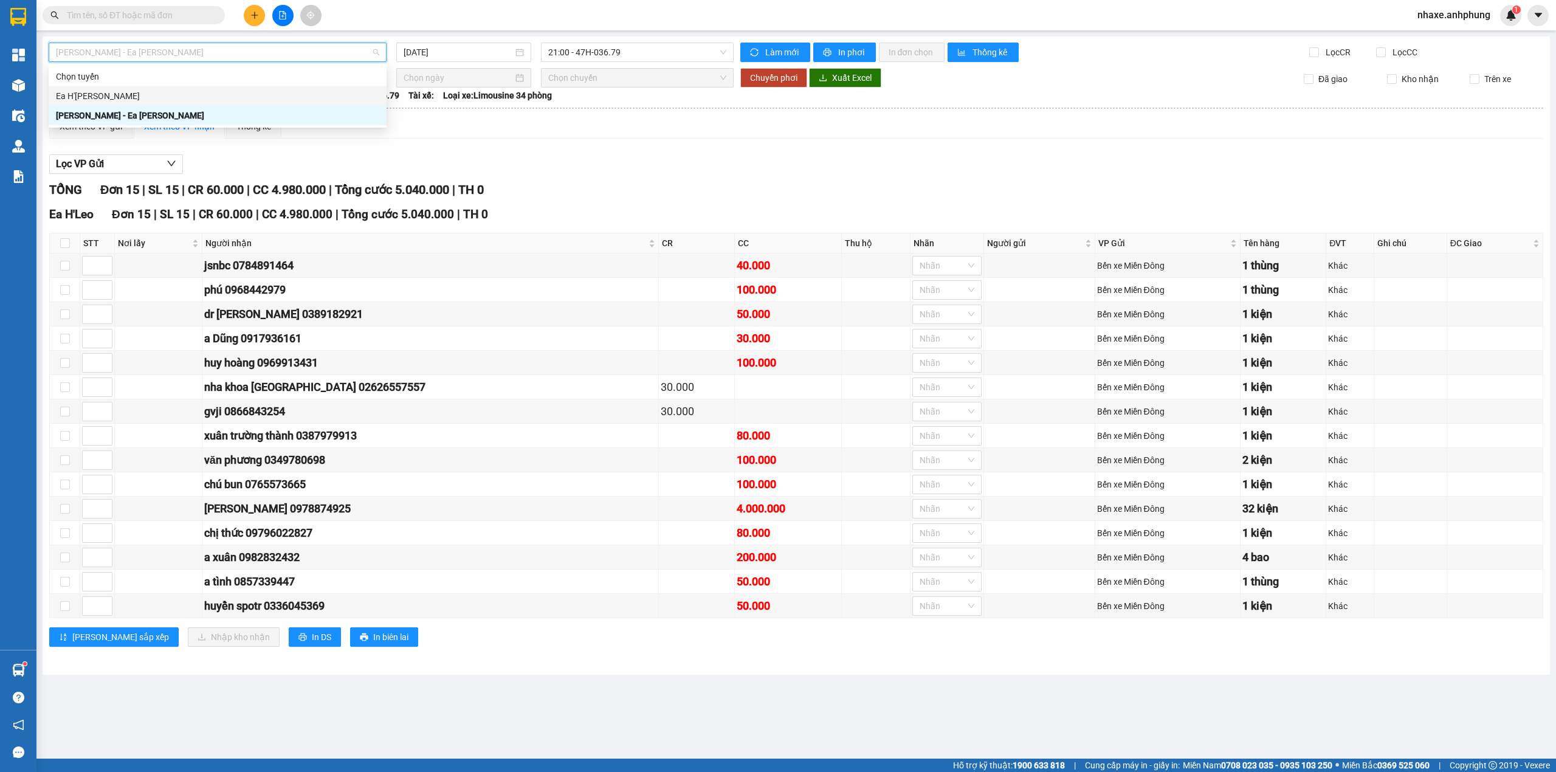
click at [180, 94] on div "Ea H'[PERSON_NAME]" at bounding box center [217, 95] width 323 height 13
type input "[DATE]"
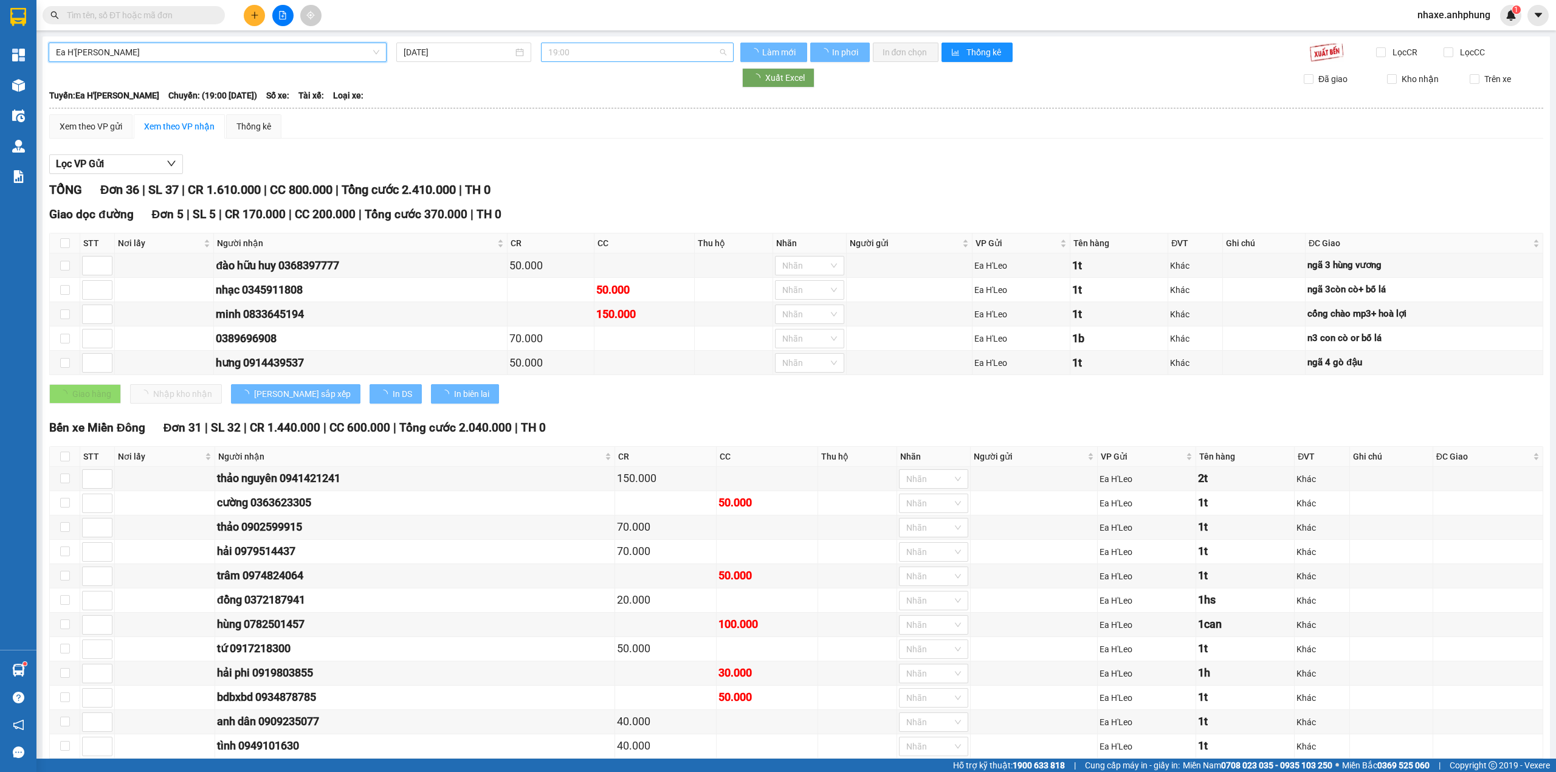
click at [615, 52] on span "19:00" at bounding box center [637, 52] width 179 height 18
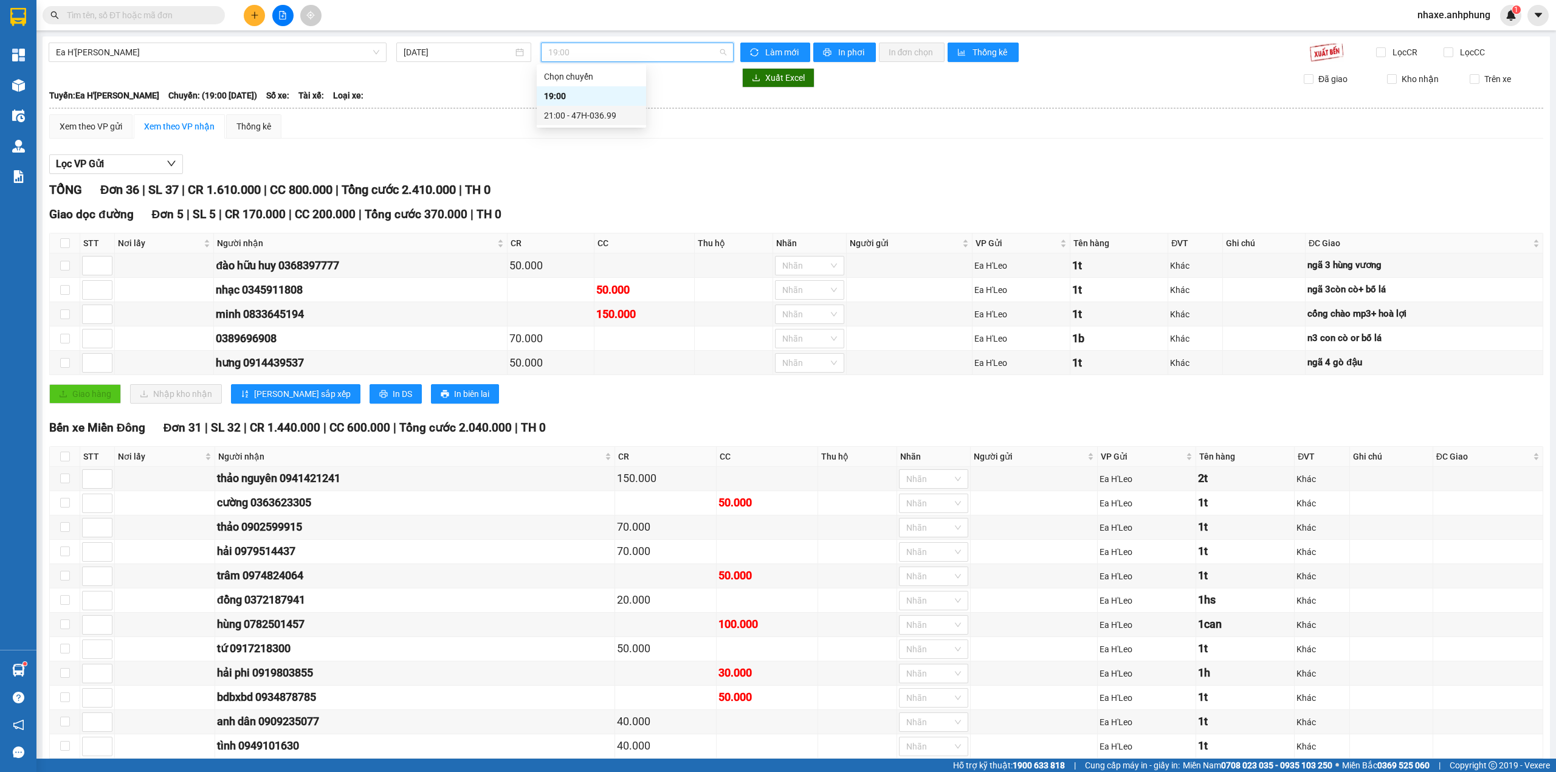
click at [581, 112] on div "21:00 - 47H-036.99" at bounding box center [591, 115] width 95 height 13
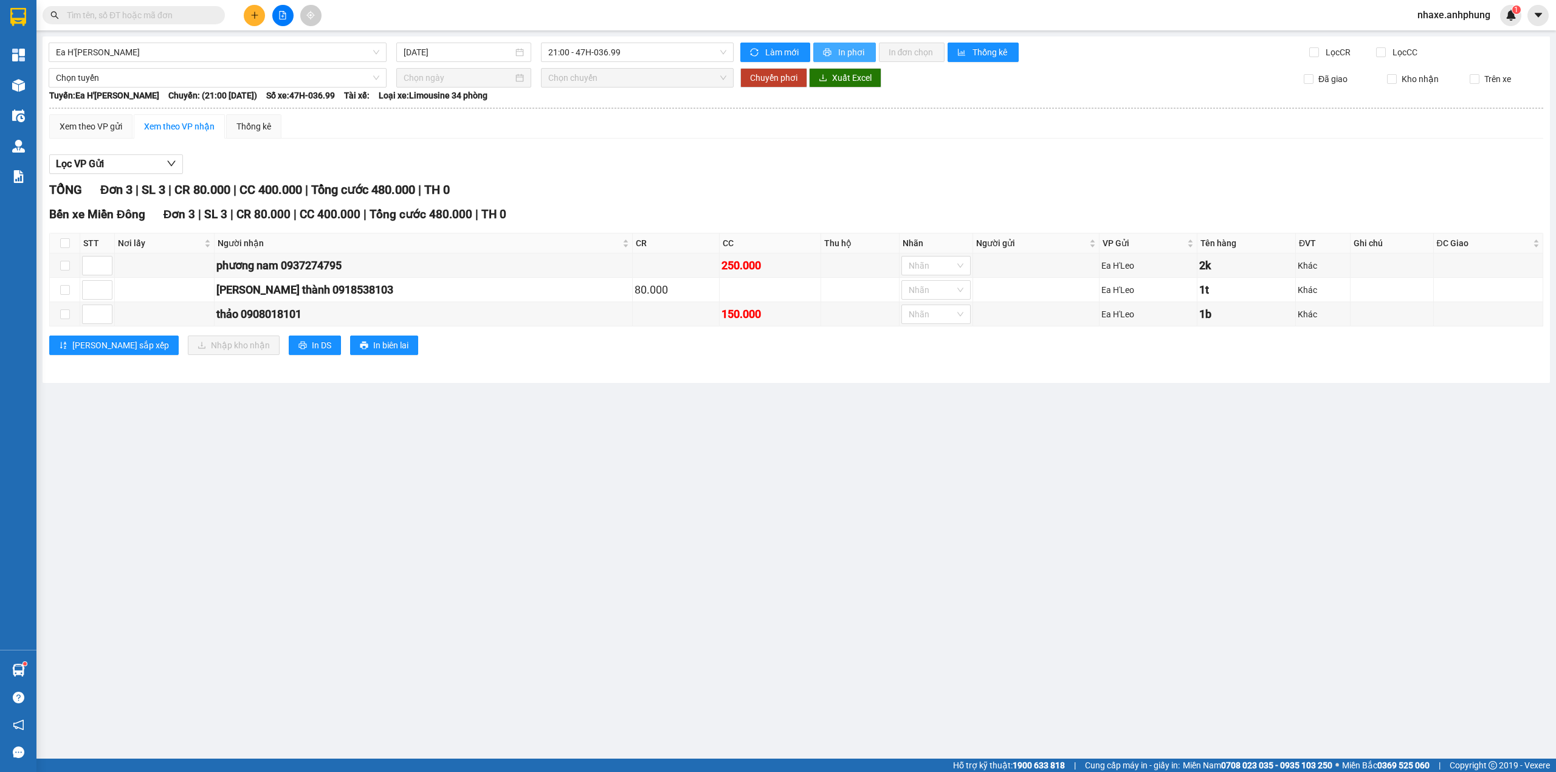
click at [850, 49] on span "In phơi" at bounding box center [852, 52] width 28 height 13
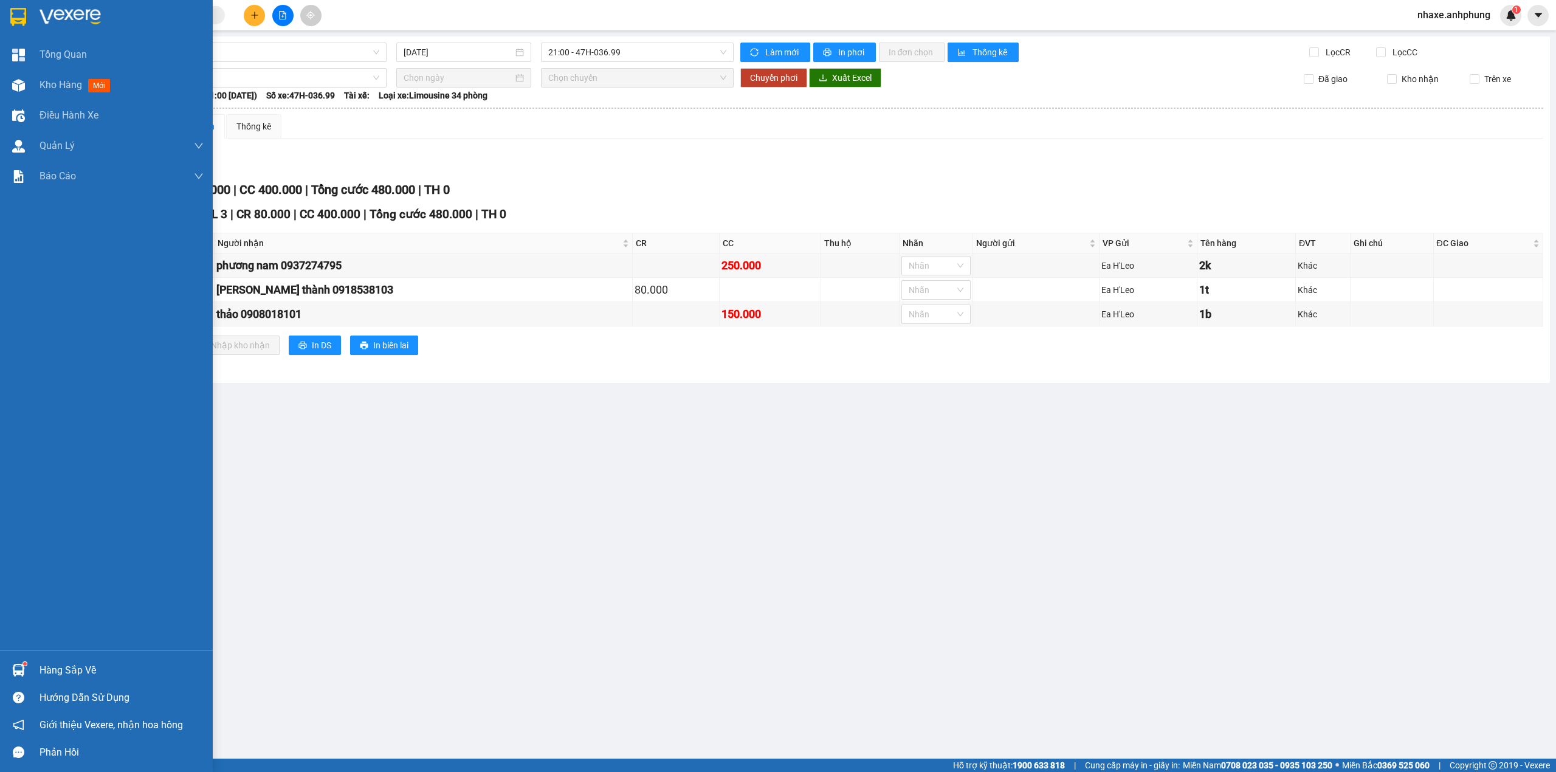
click at [66, 21] on img at bounding box center [70, 17] width 61 height 18
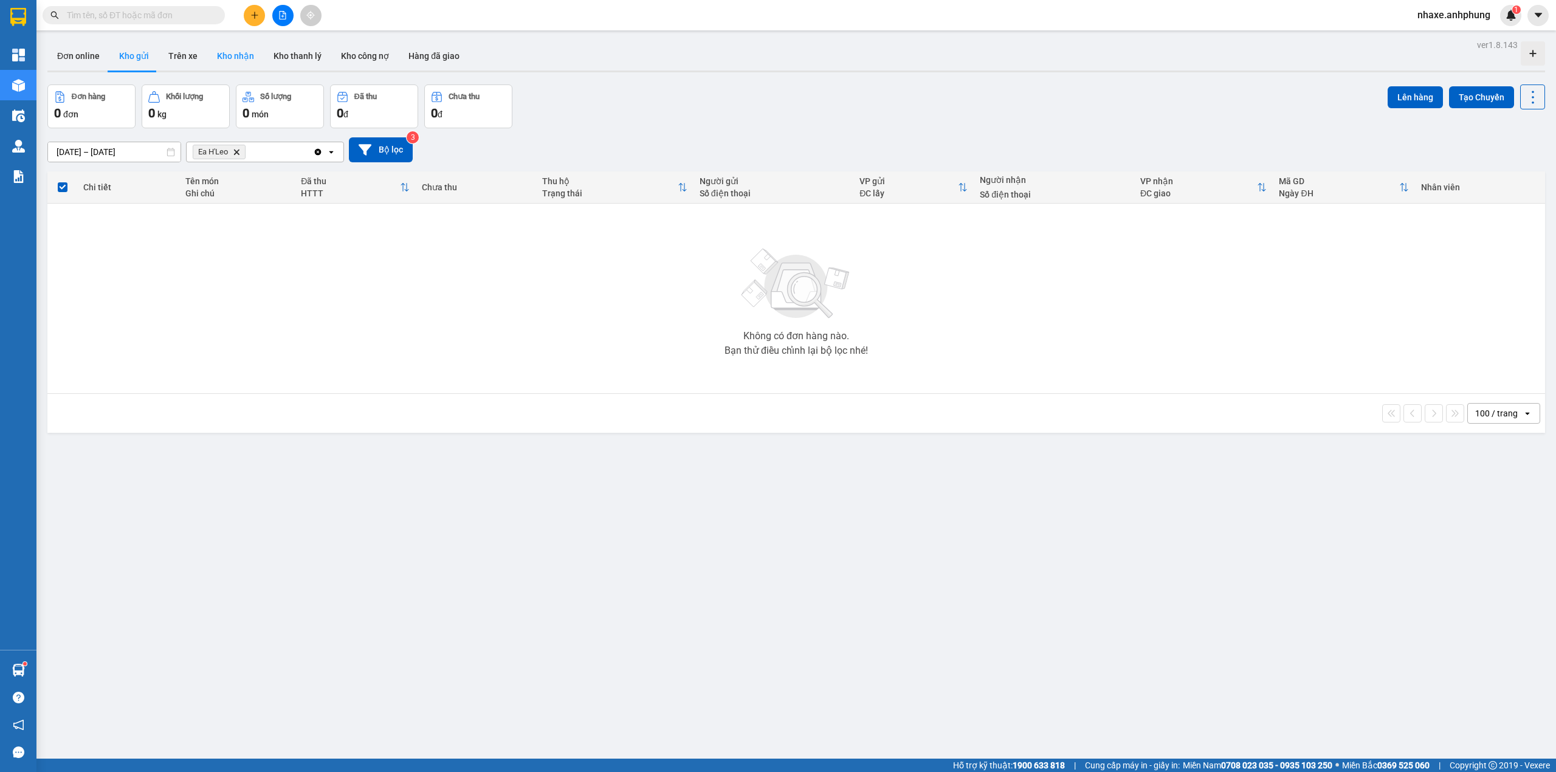
click at [229, 54] on button "Kho nhận" at bounding box center [235, 55] width 57 height 29
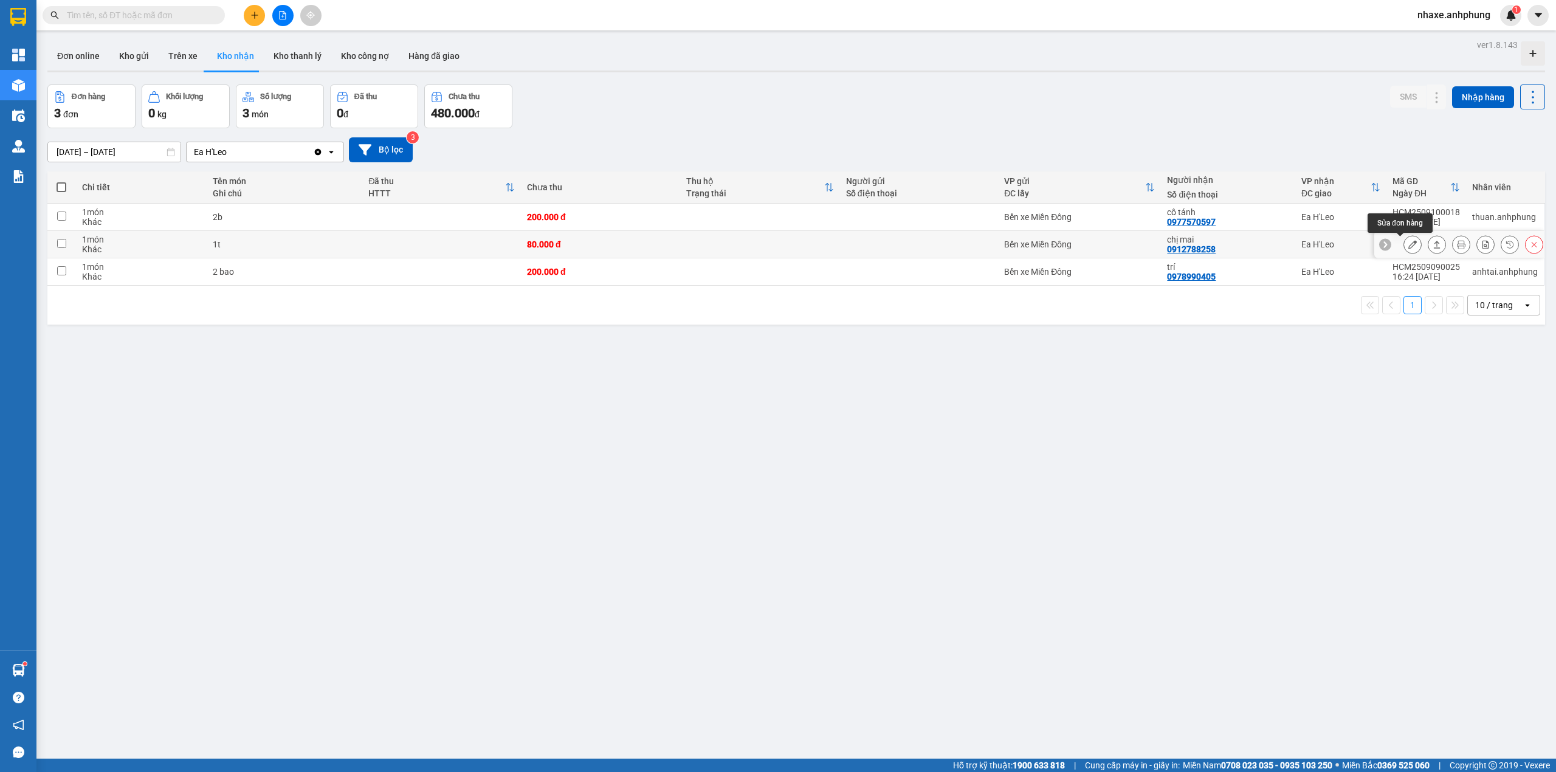
click at [1404, 247] on button at bounding box center [1412, 244] width 17 height 21
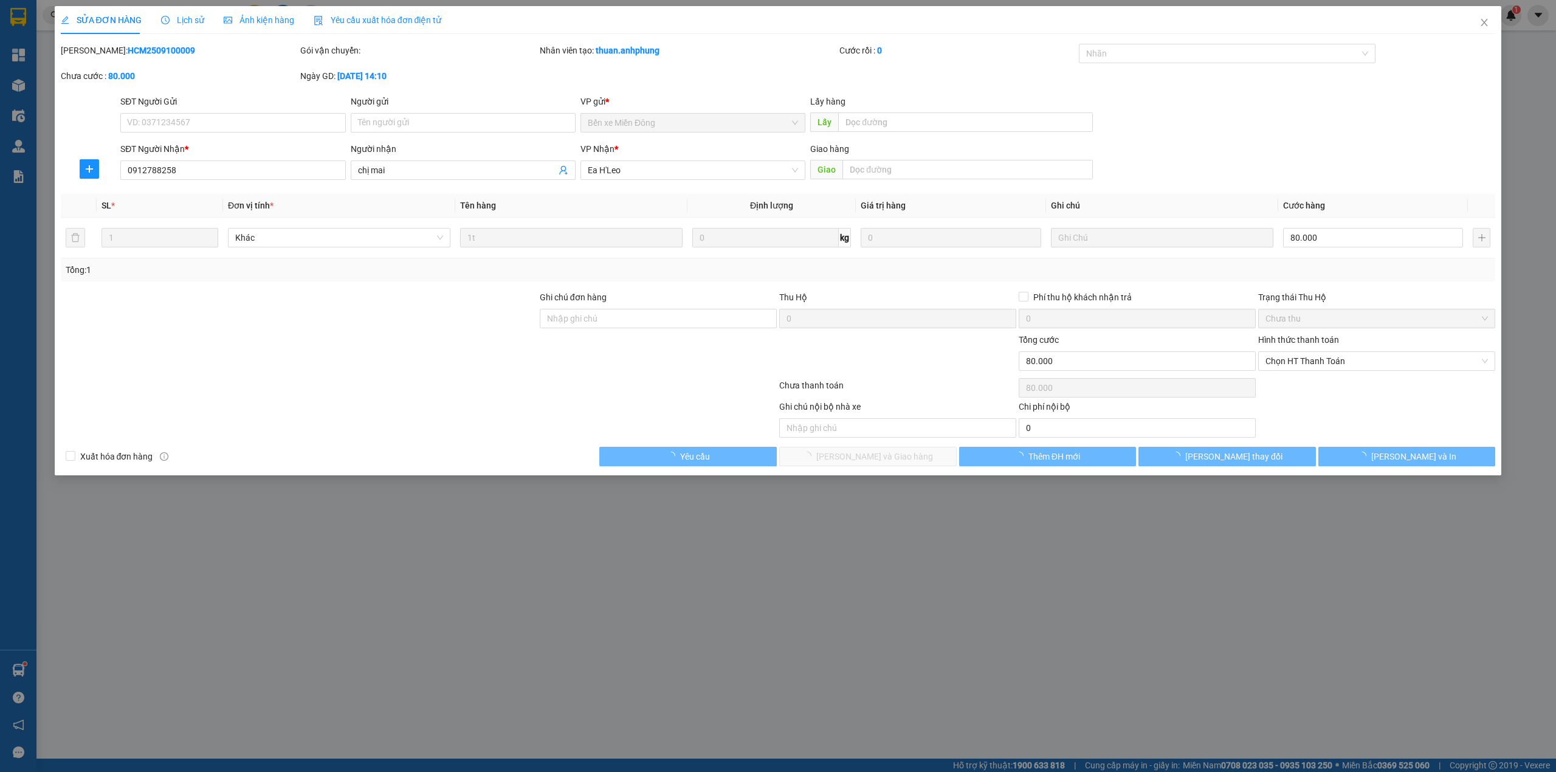
type input "0912788258"
type input "chị mai"
type input "80.000"
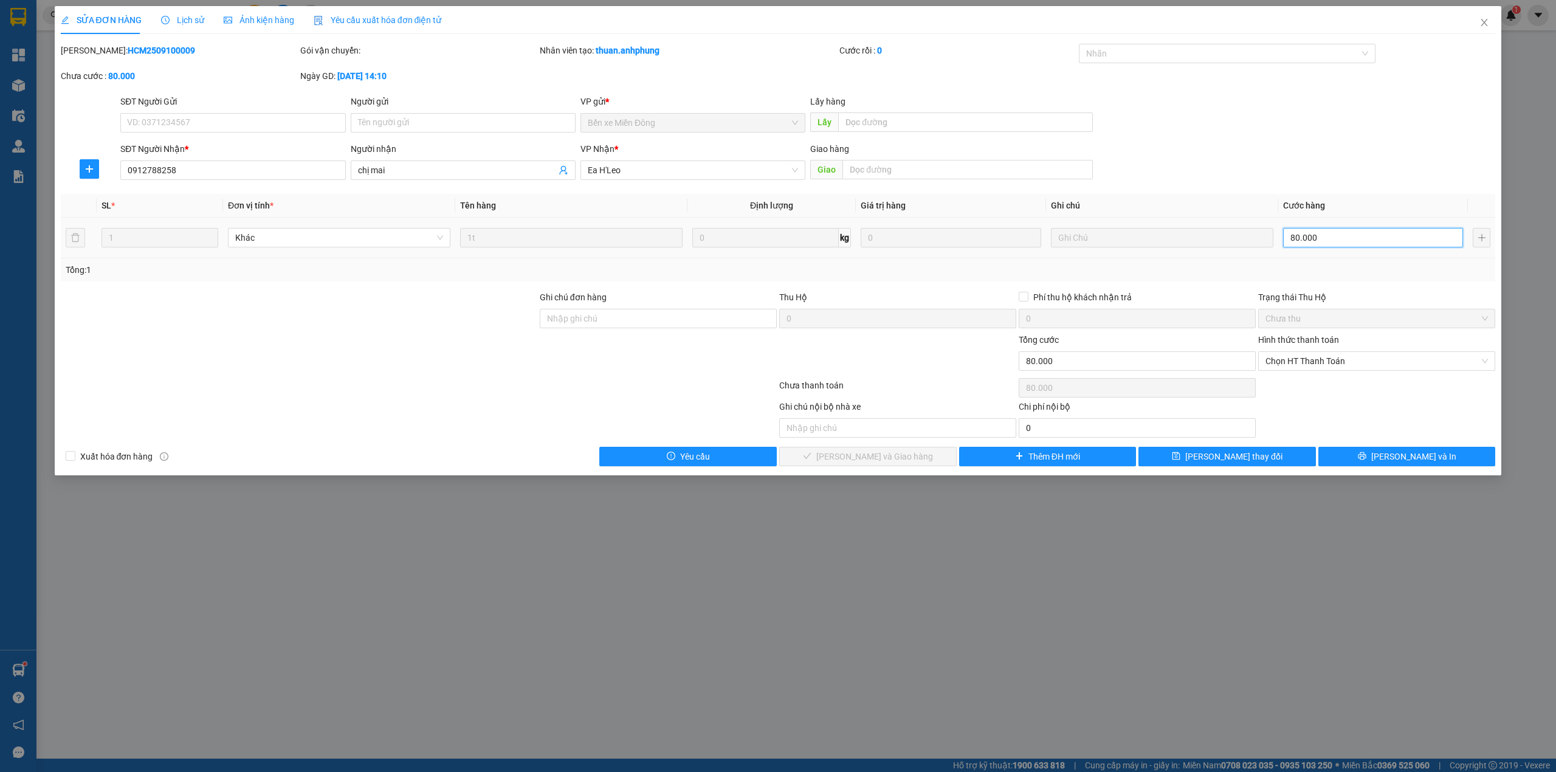
click at [1331, 237] on input "80.000" at bounding box center [1373, 237] width 180 height 19
type input "7"
type input "70"
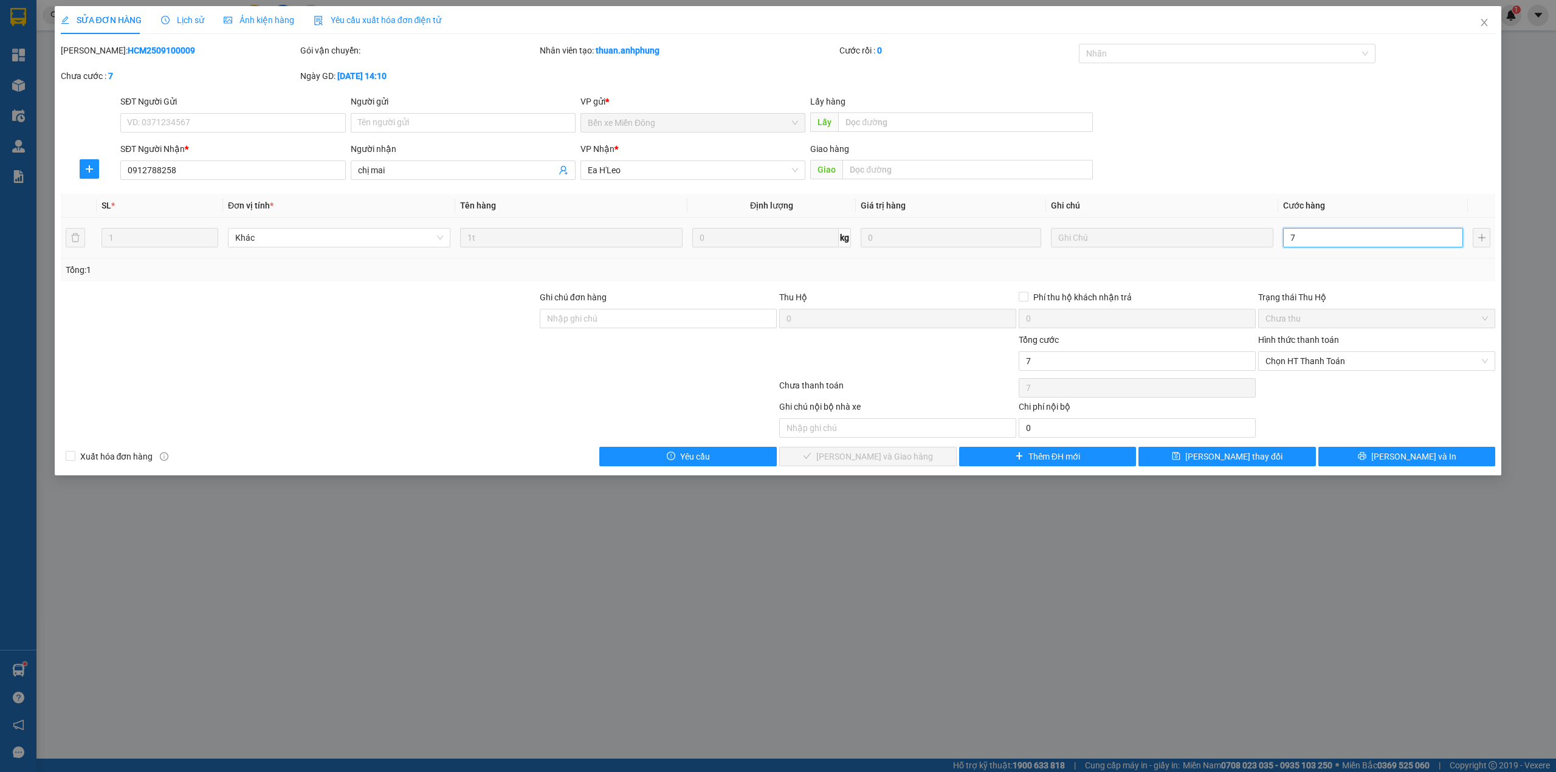
type input "70"
click at [1316, 364] on span "Chọn HT Thanh Toán" at bounding box center [1377, 361] width 223 height 18
type input "70"
type input "70.000"
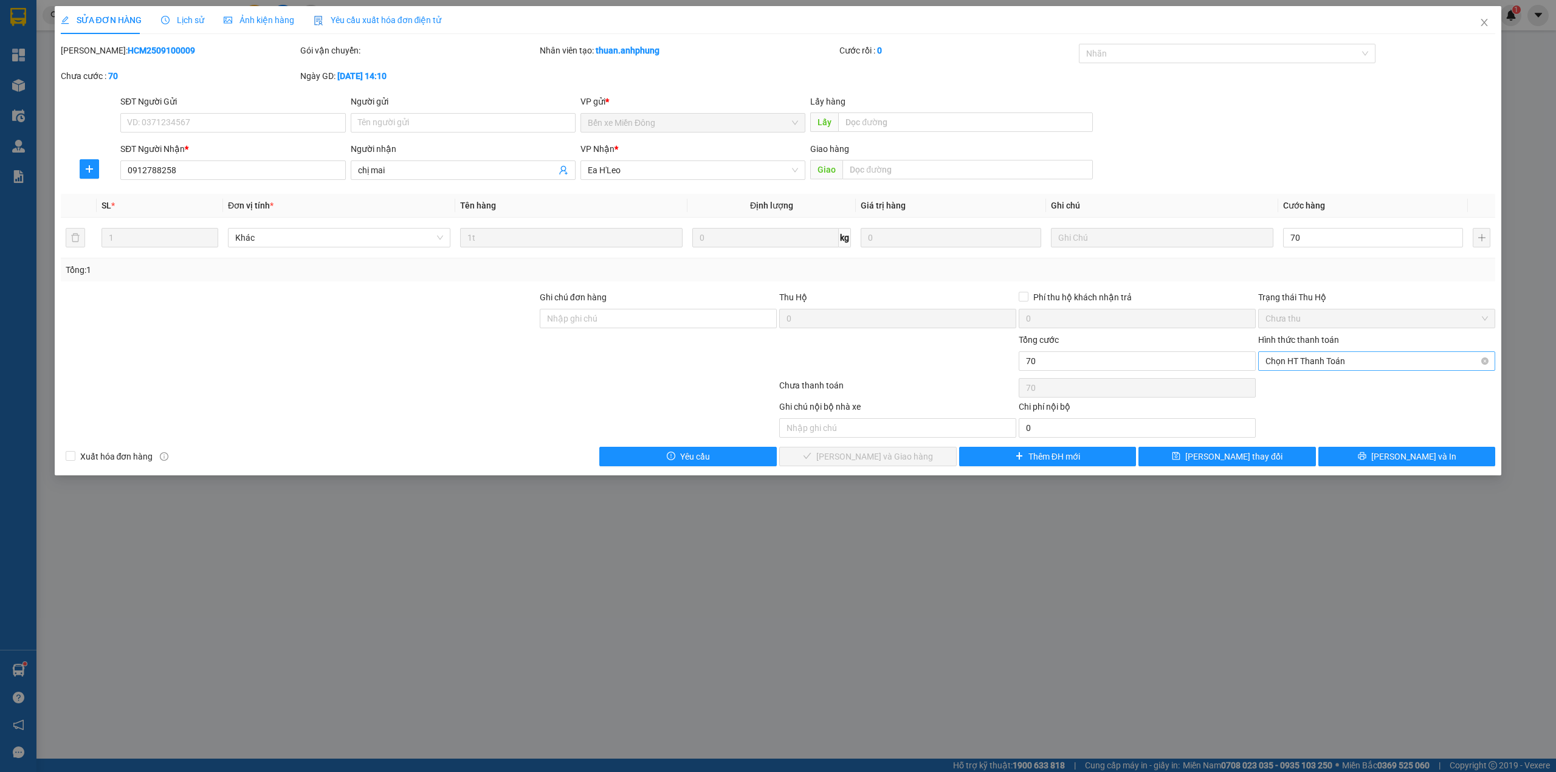
type input "70.000"
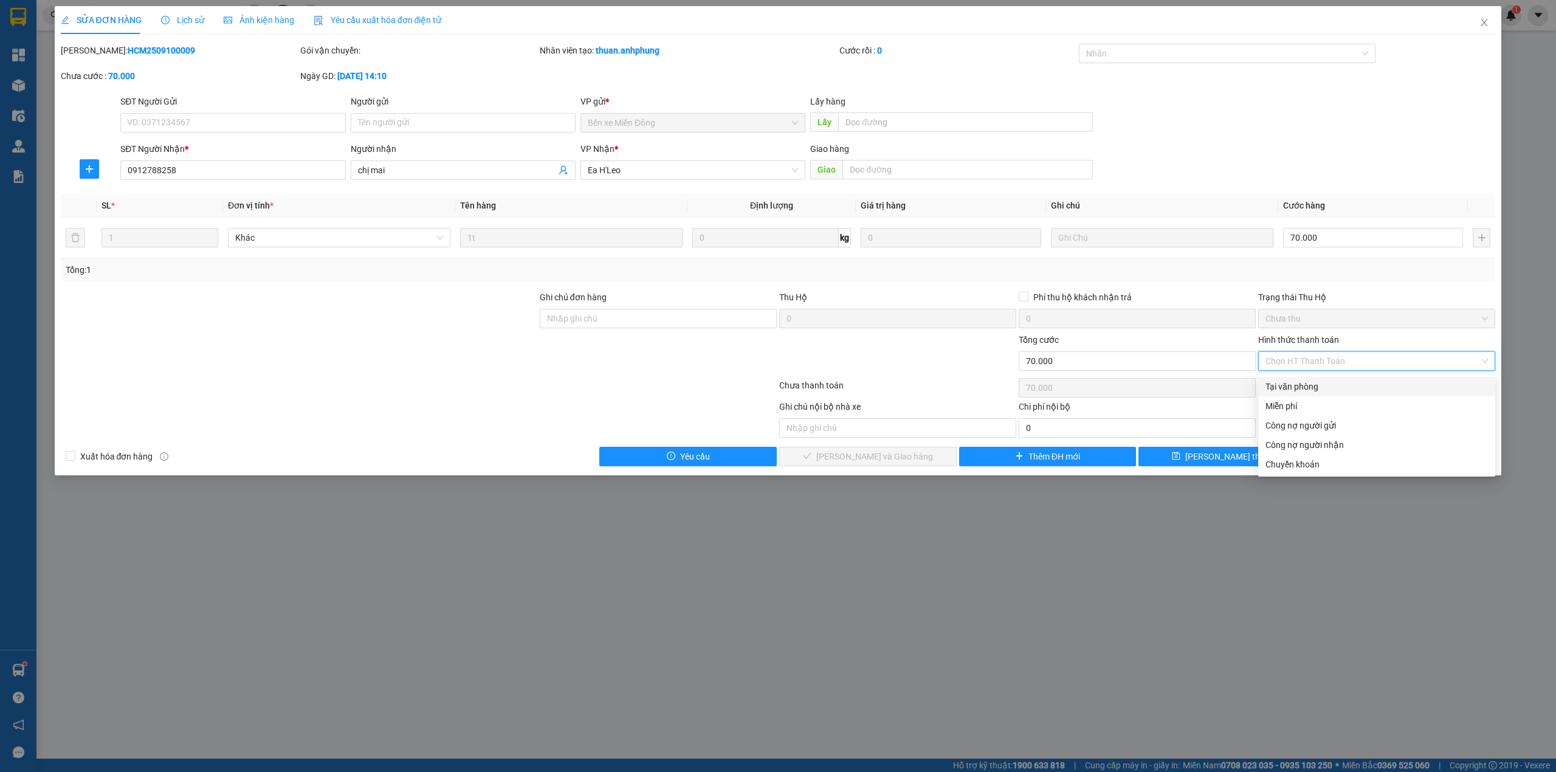
click at [1312, 385] on div "Tại văn phòng" at bounding box center [1377, 386] width 223 height 13
type input "0"
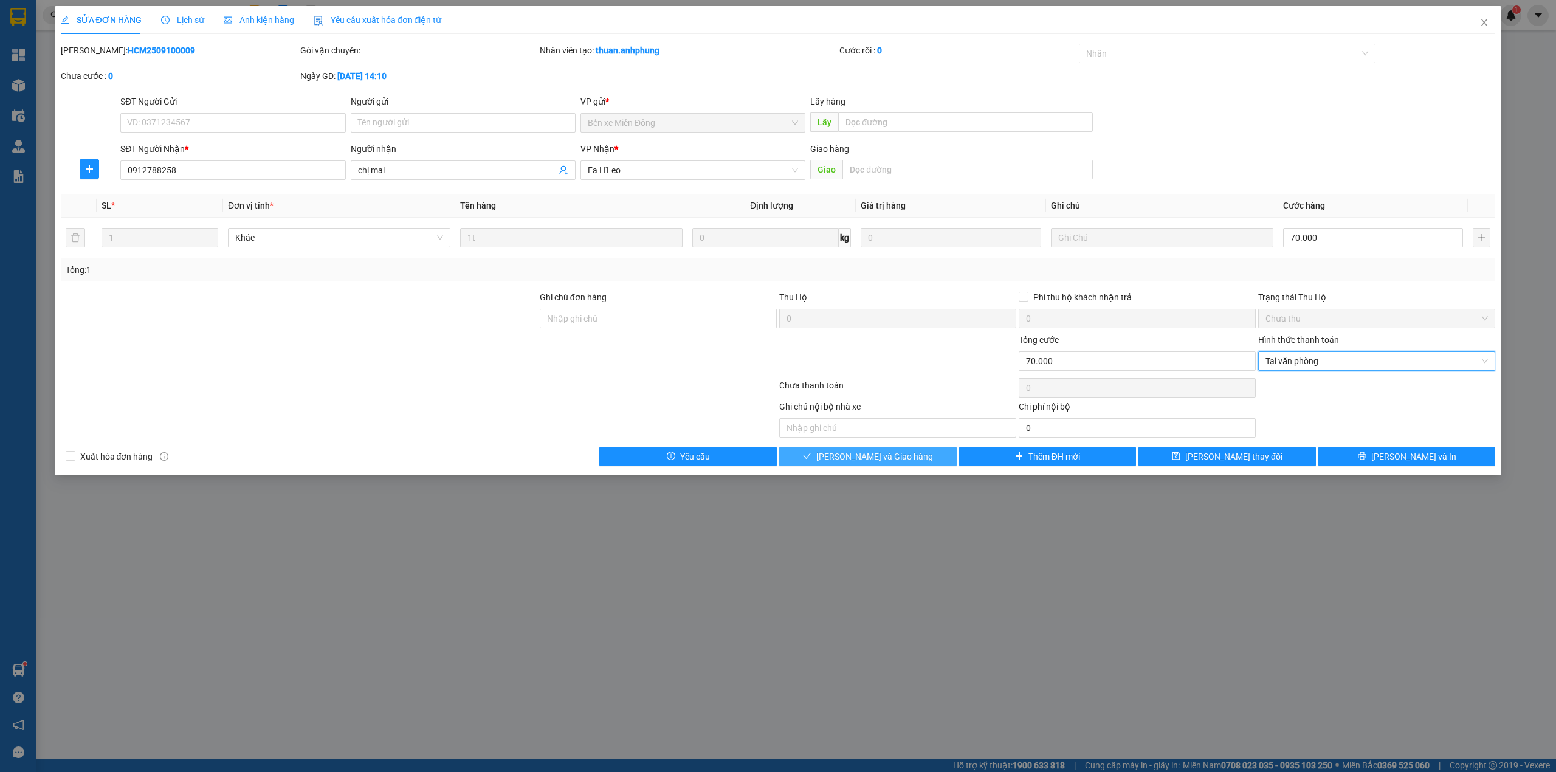
click at [933, 460] on button "[PERSON_NAME] và Giao hàng" at bounding box center [868, 456] width 178 height 19
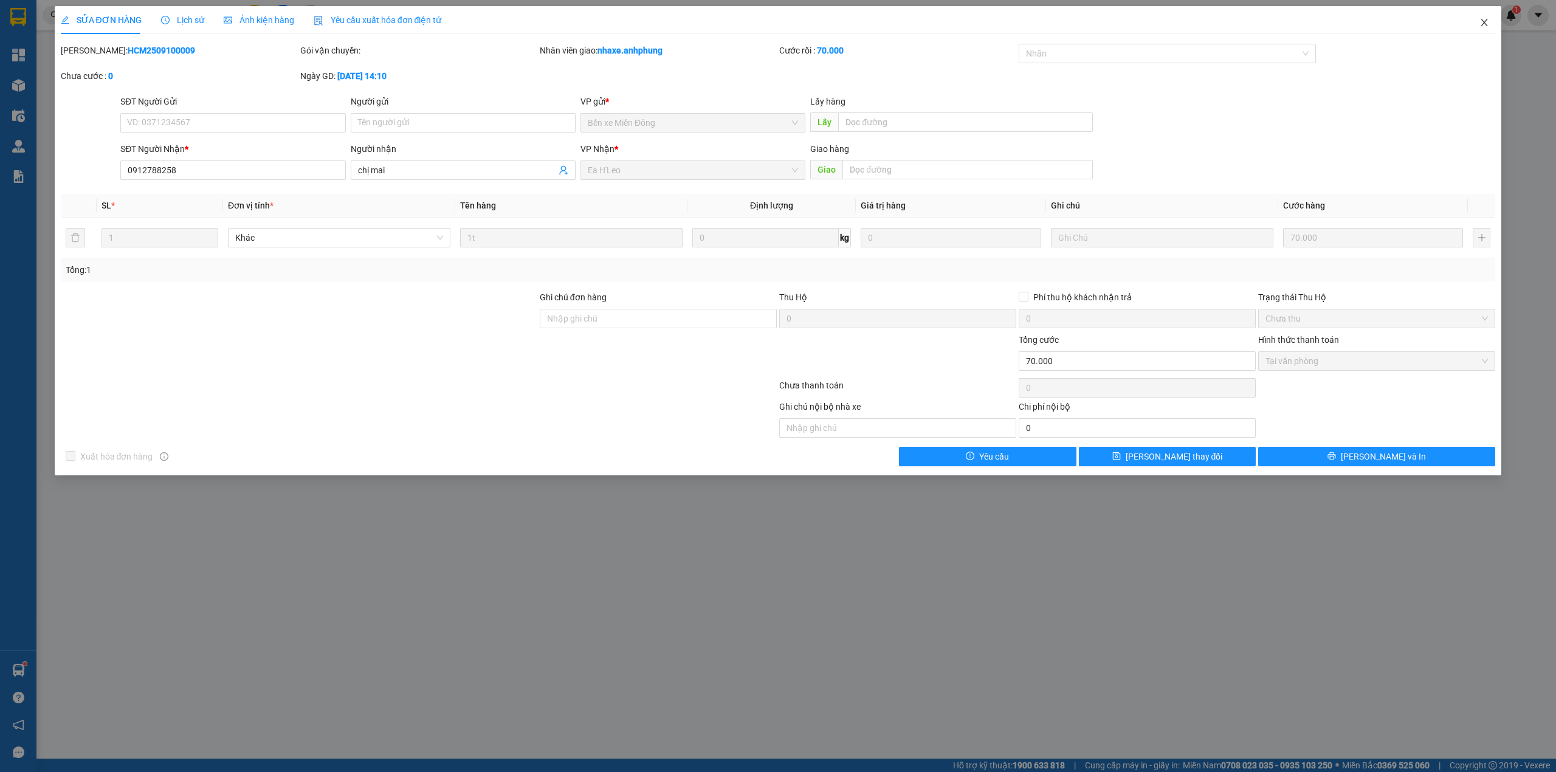
click at [1485, 22] on icon "close" at bounding box center [1485, 22] width 7 height 7
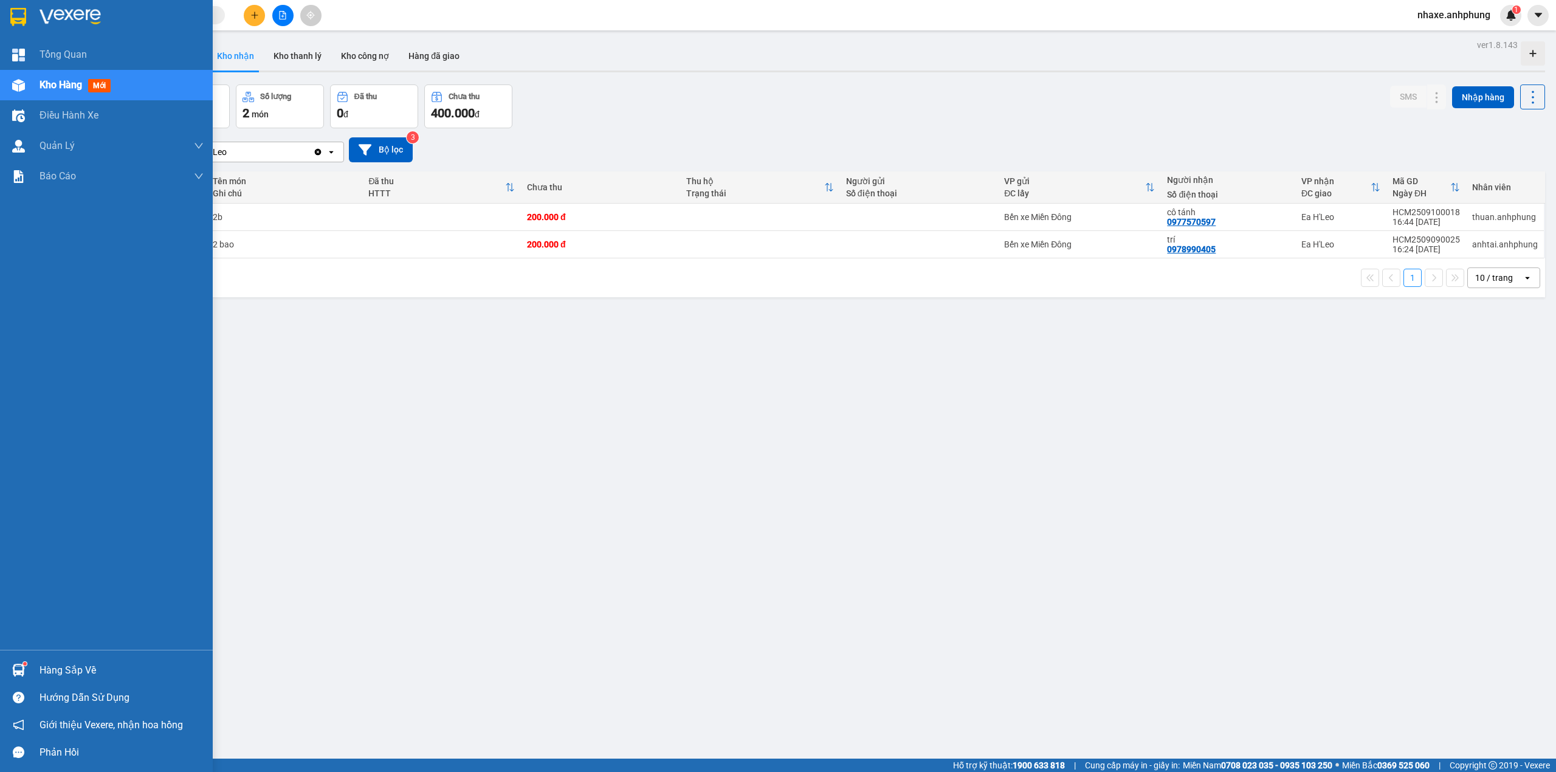
click at [109, 19] on div at bounding box center [122, 17] width 164 height 18
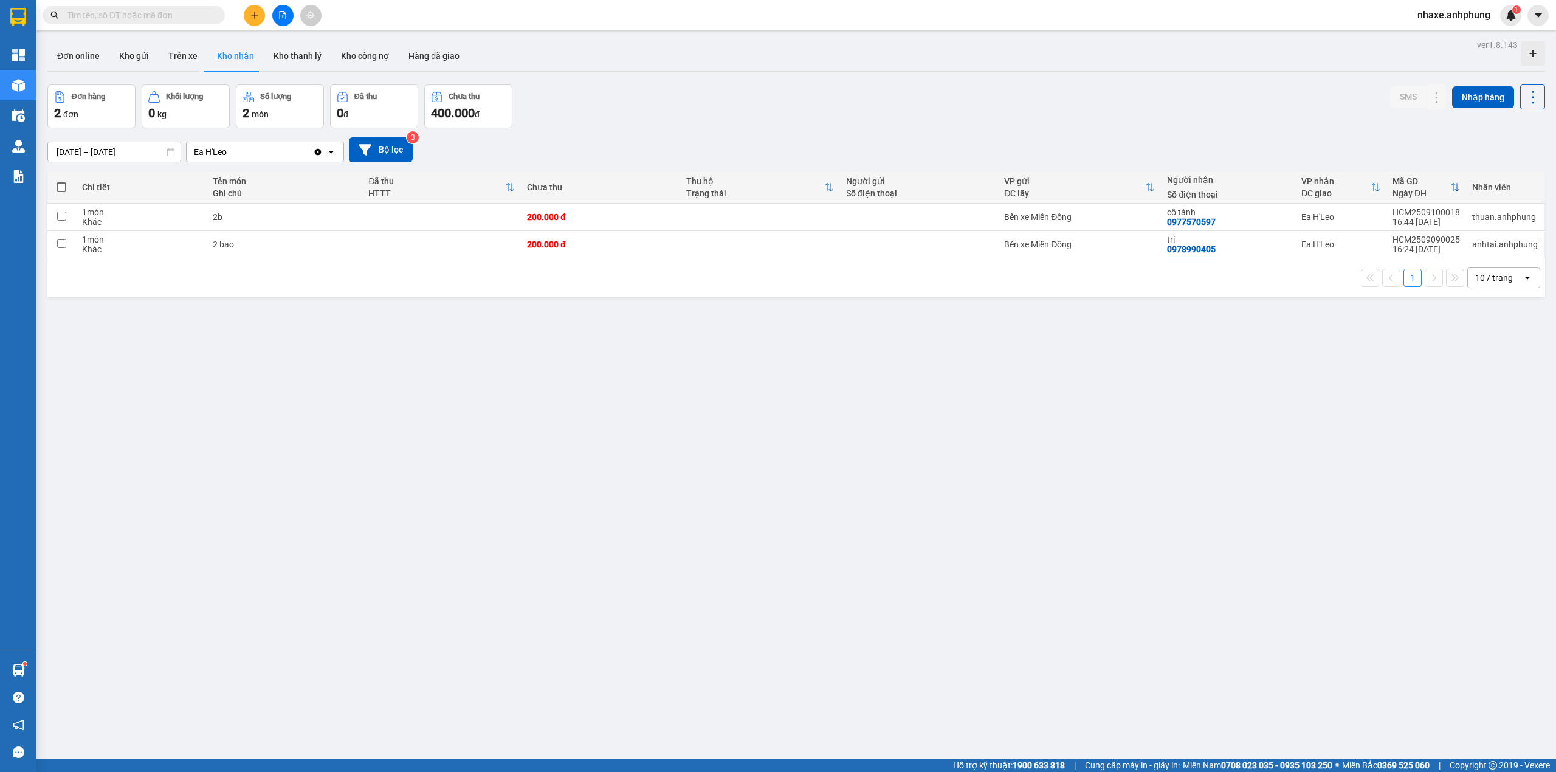
click at [91, 18] on input "text" at bounding box center [138, 15] width 143 height 13
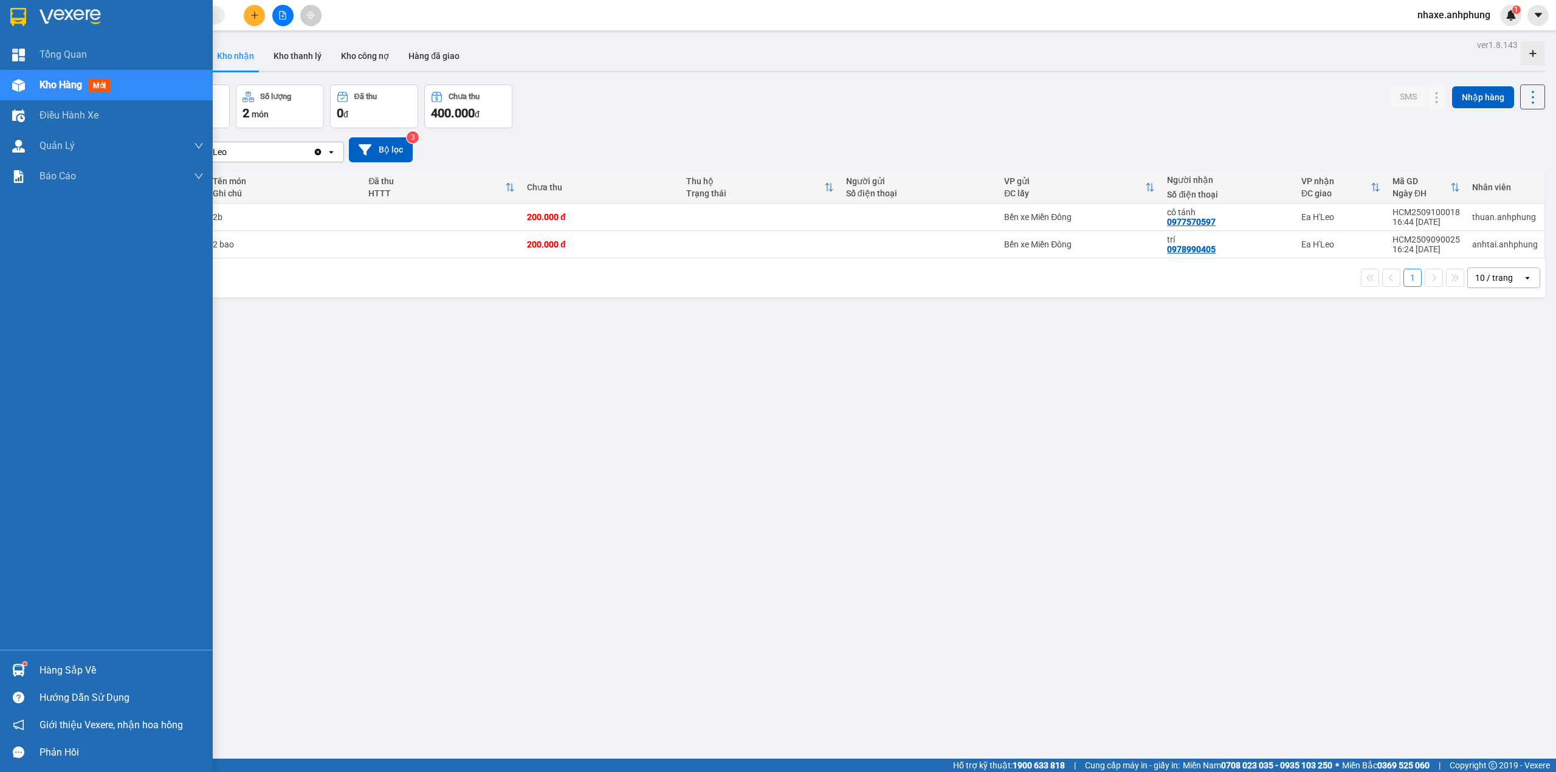
click at [74, 25] on img at bounding box center [70, 17] width 61 height 18
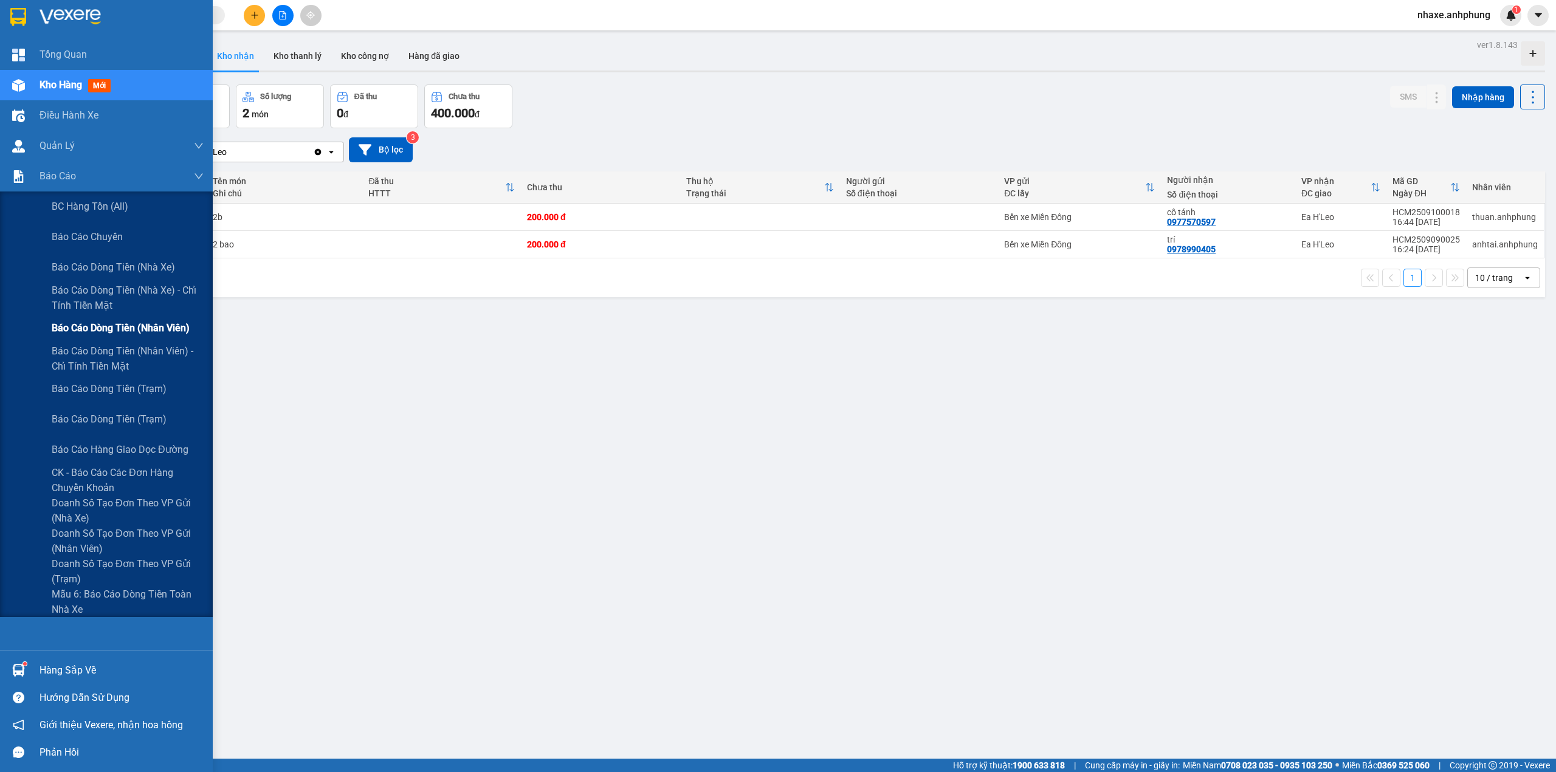
click at [145, 323] on span "Báo cáo dòng tiền (nhân viên)" at bounding box center [121, 327] width 138 height 15
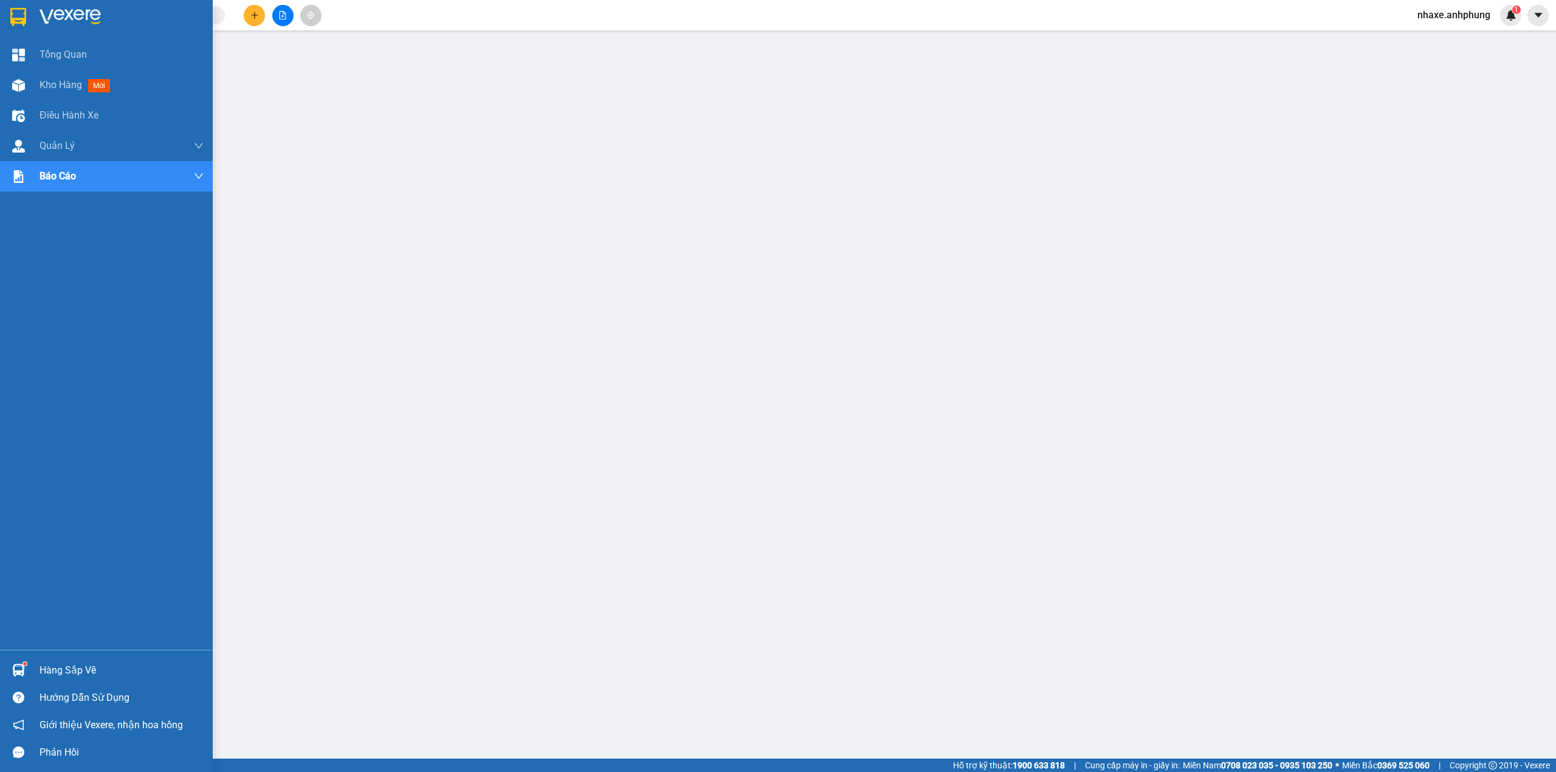
click at [62, 12] on img at bounding box center [70, 17] width 61 height 18
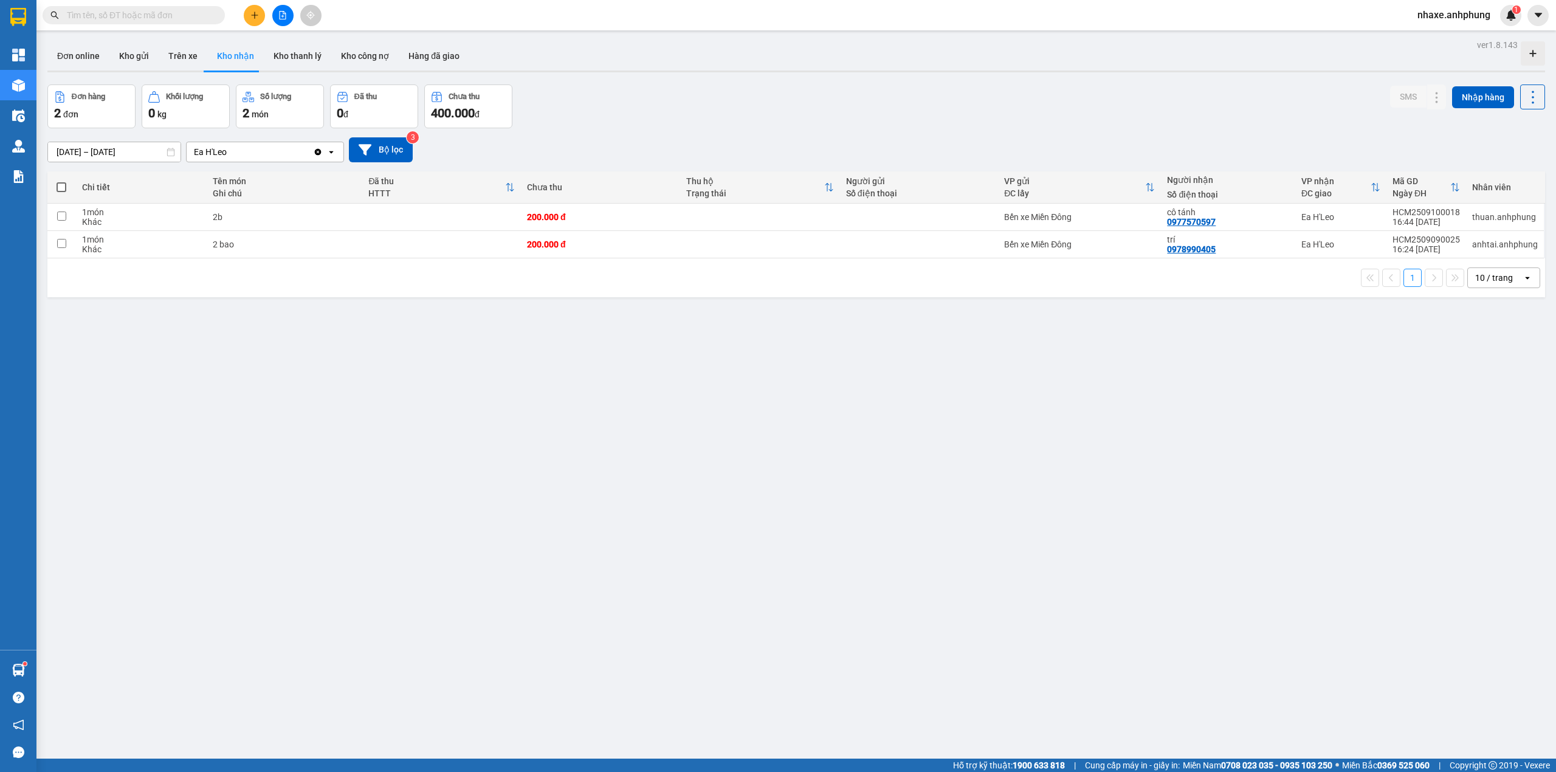
click at [241, 58] on button "Kho nhận" at bounding box center [235, 55] width 57 height 29
